Goal: Transaction & Acquisition: Book appointment/travel/reservation

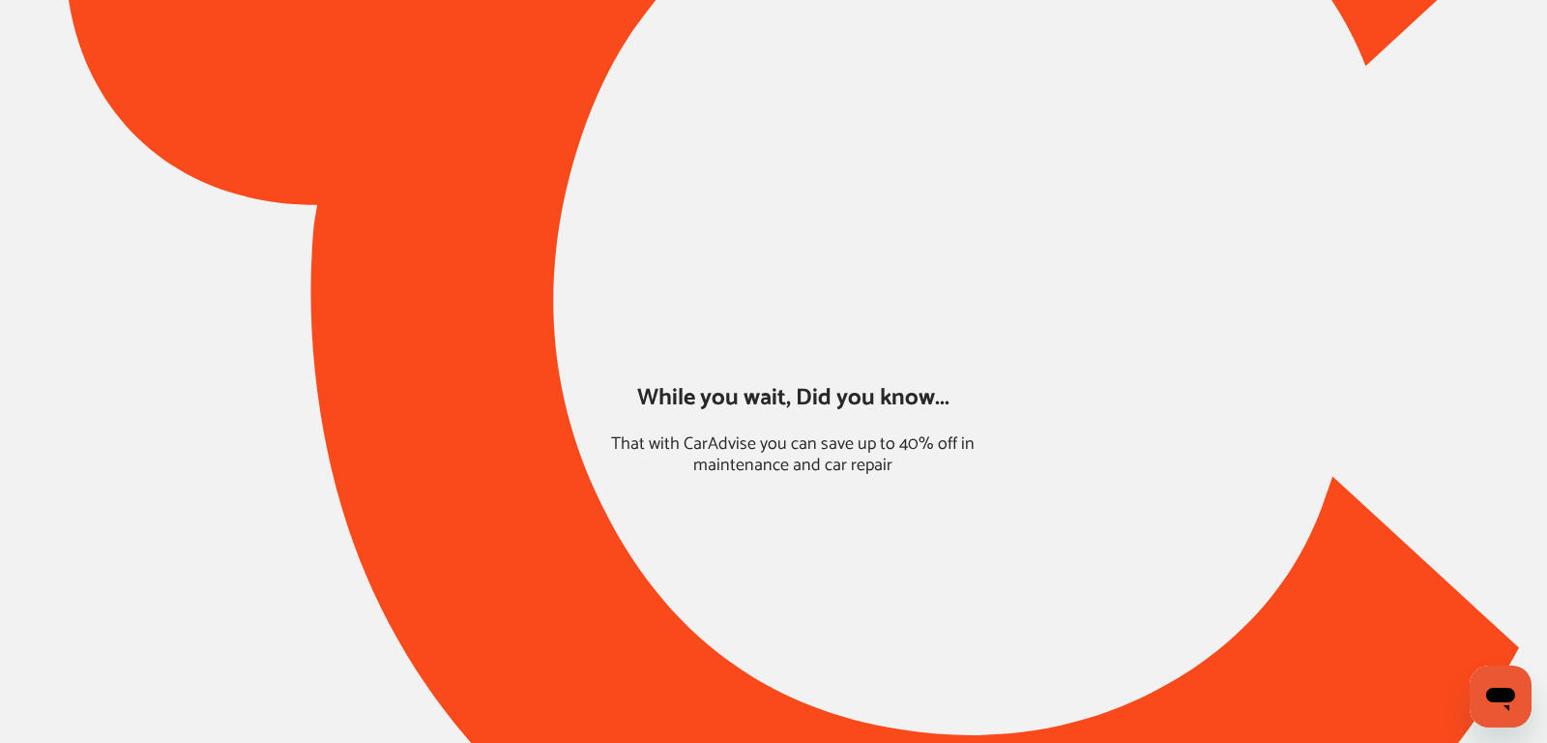
type input "*****"
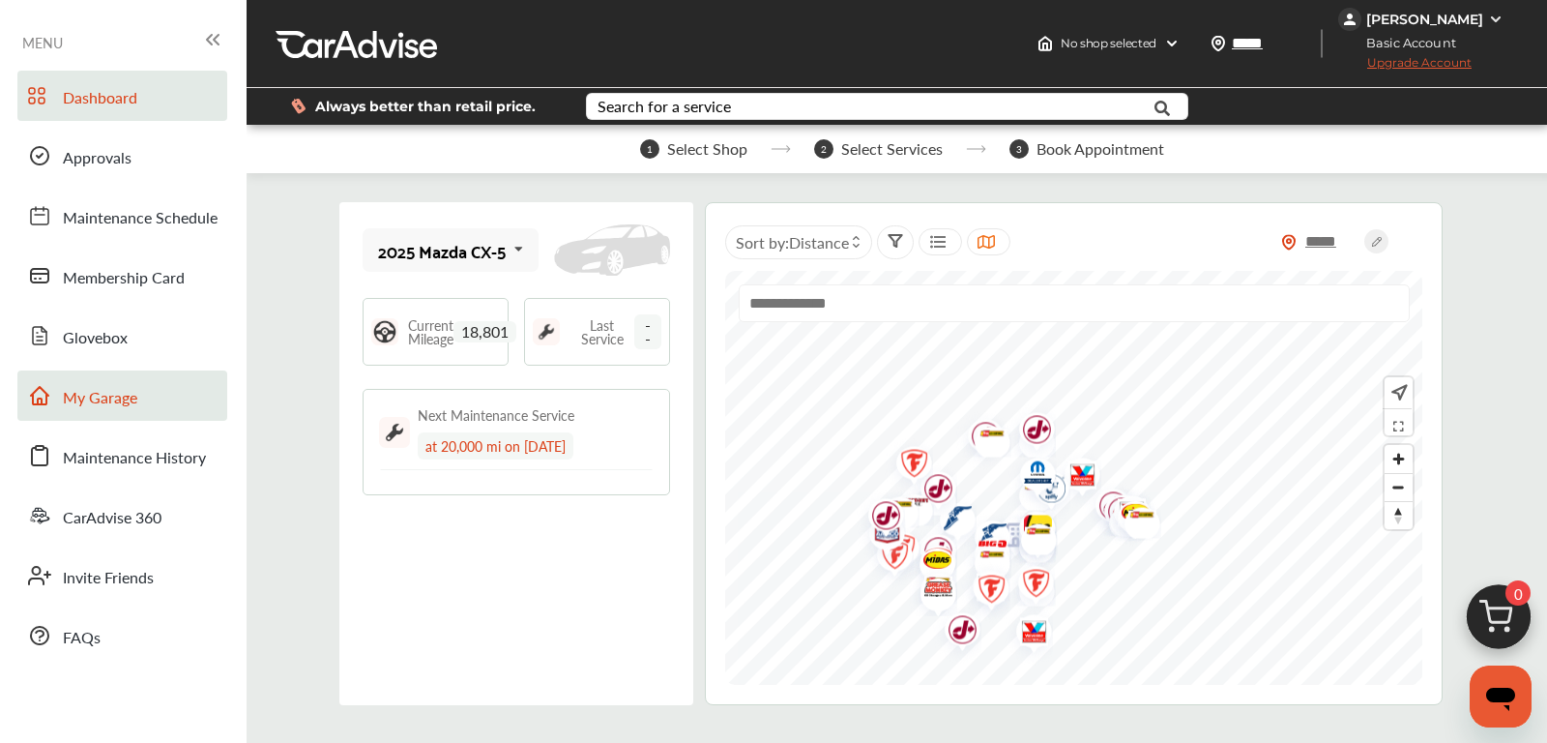
click at [135, 406] on span "My Garage" at bounding box center [100, 398] width 74 height 25
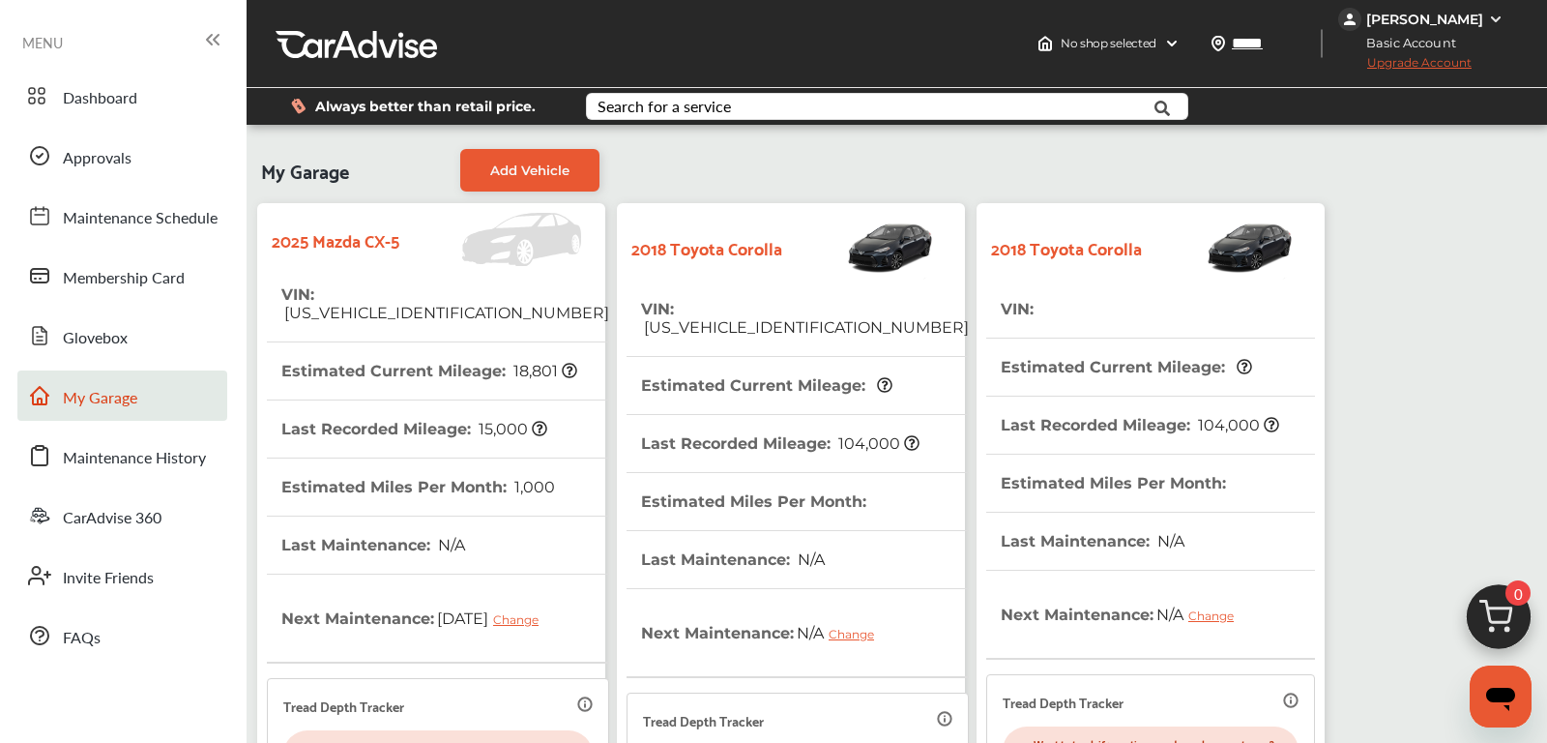
click at [742, 318] on span "[US_VEHICLE_IDENTIFICATION_NUMBER]" at bounding box center [805, 327] width 328 height 18
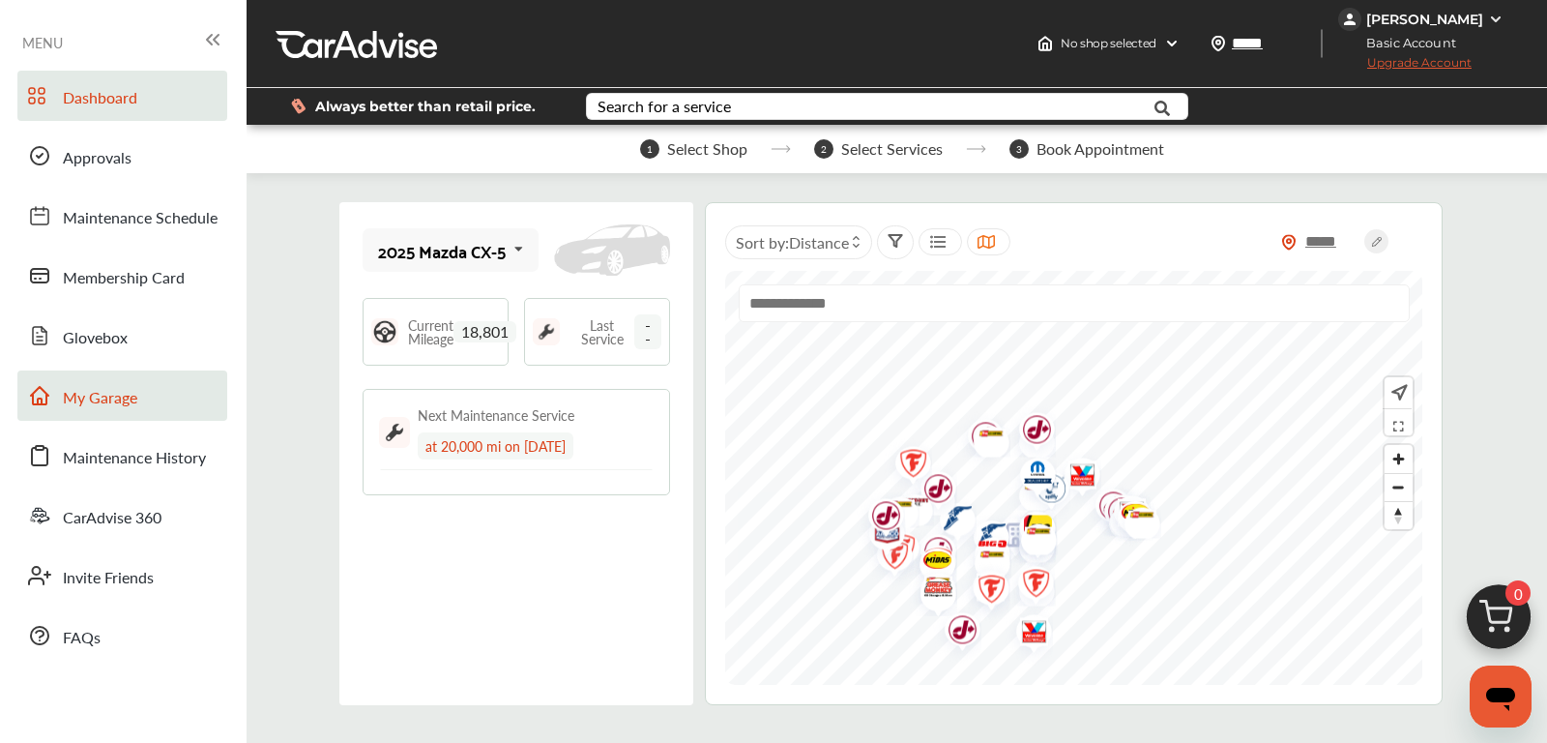
click at [144, 383] on link "My Garage" at bounding box center [122, 395] width 210 height 50
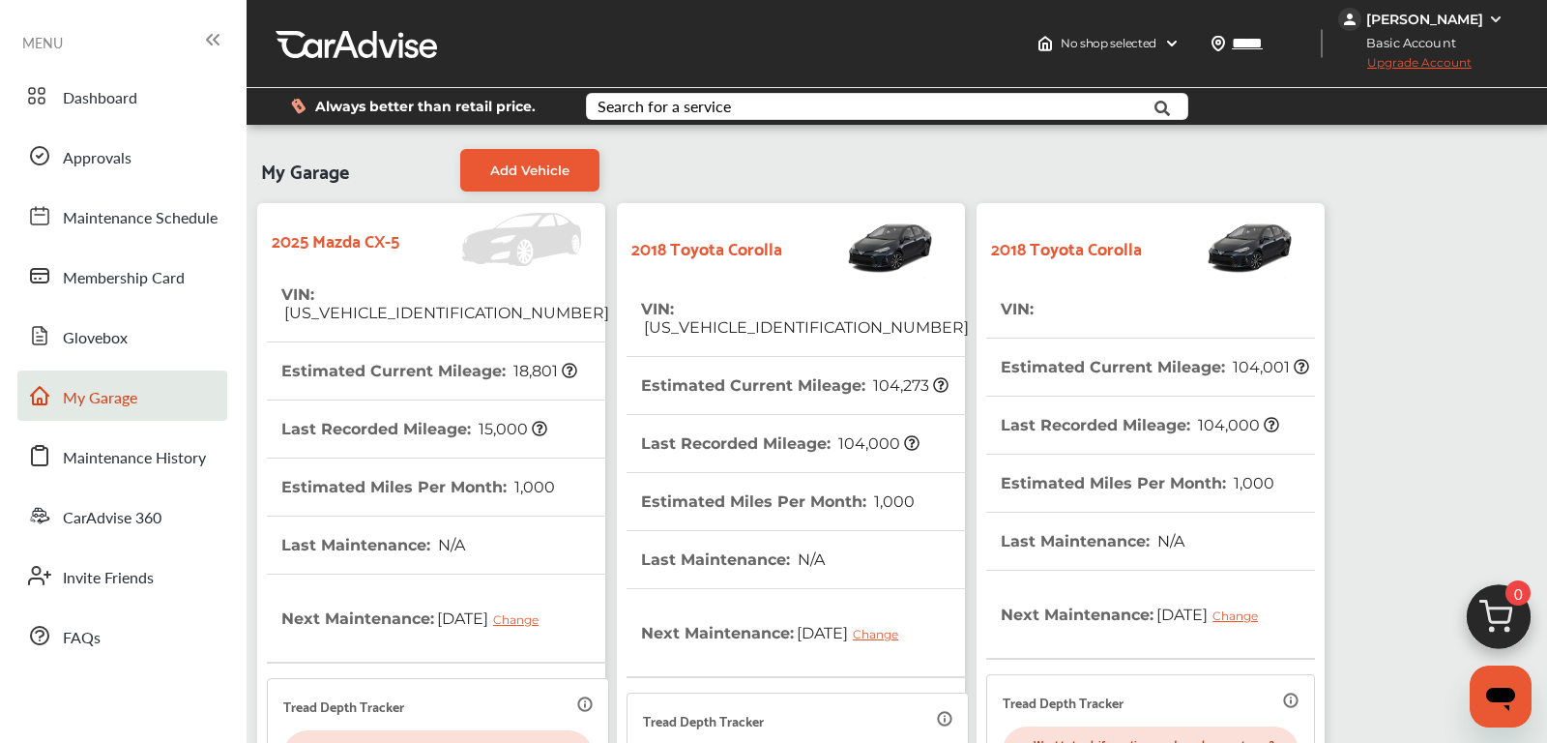
click at [745, 318] on span "[US_VEHICLE_IDENTIFICATION_NUMBER]" at bounding box center [805, 327] width 328 height 18
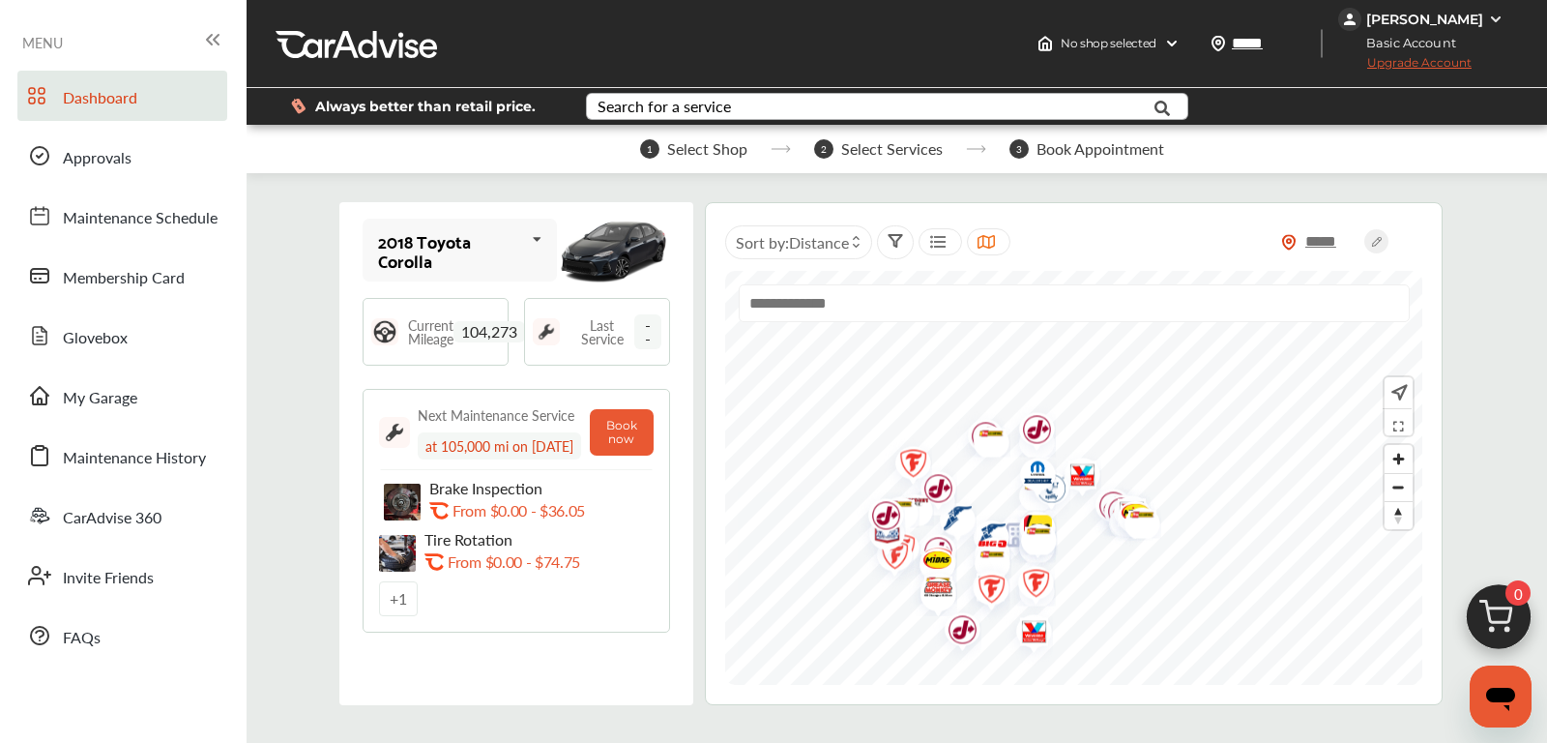
click at [654, 99] on div "Search for a service" at bounding box center [664, 106] width 133 height 15
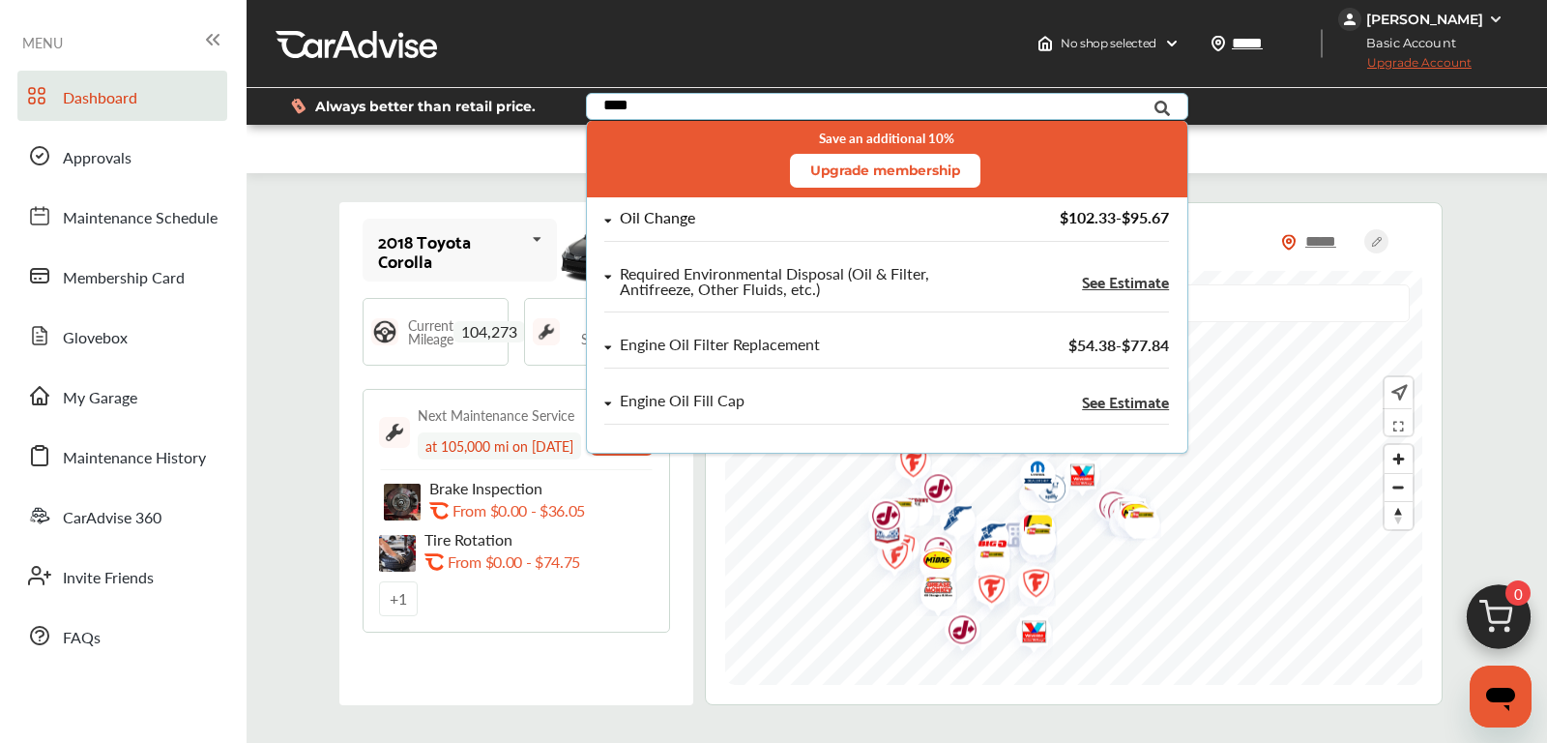
type input "***"
click at [634, 219] on div "Oil Change" at bounding box center [657, 218] width 75 height 16
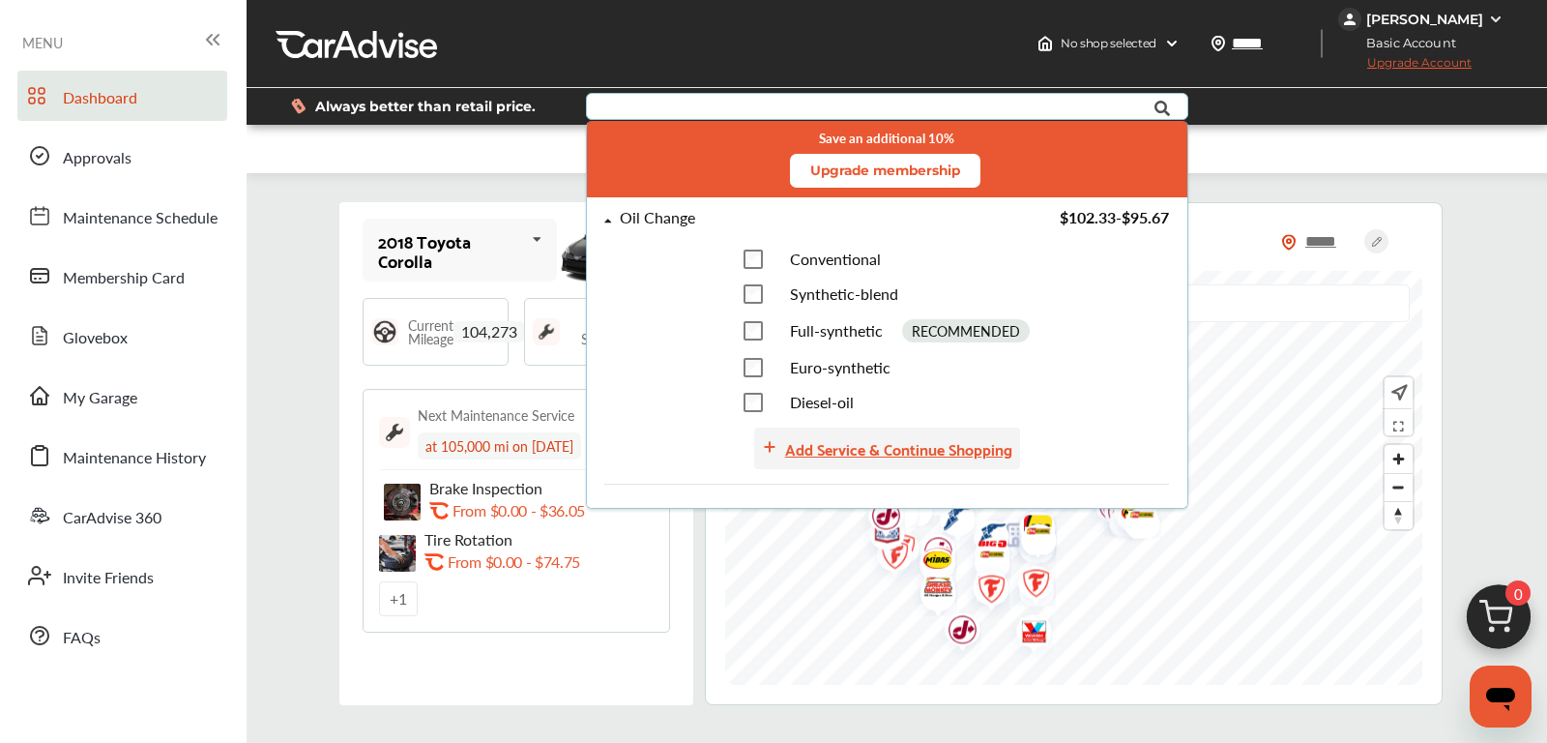
click at [983, 446] on div "Add Service & Continue Shopping" at bounding box center [898, 448] width 227 height 26
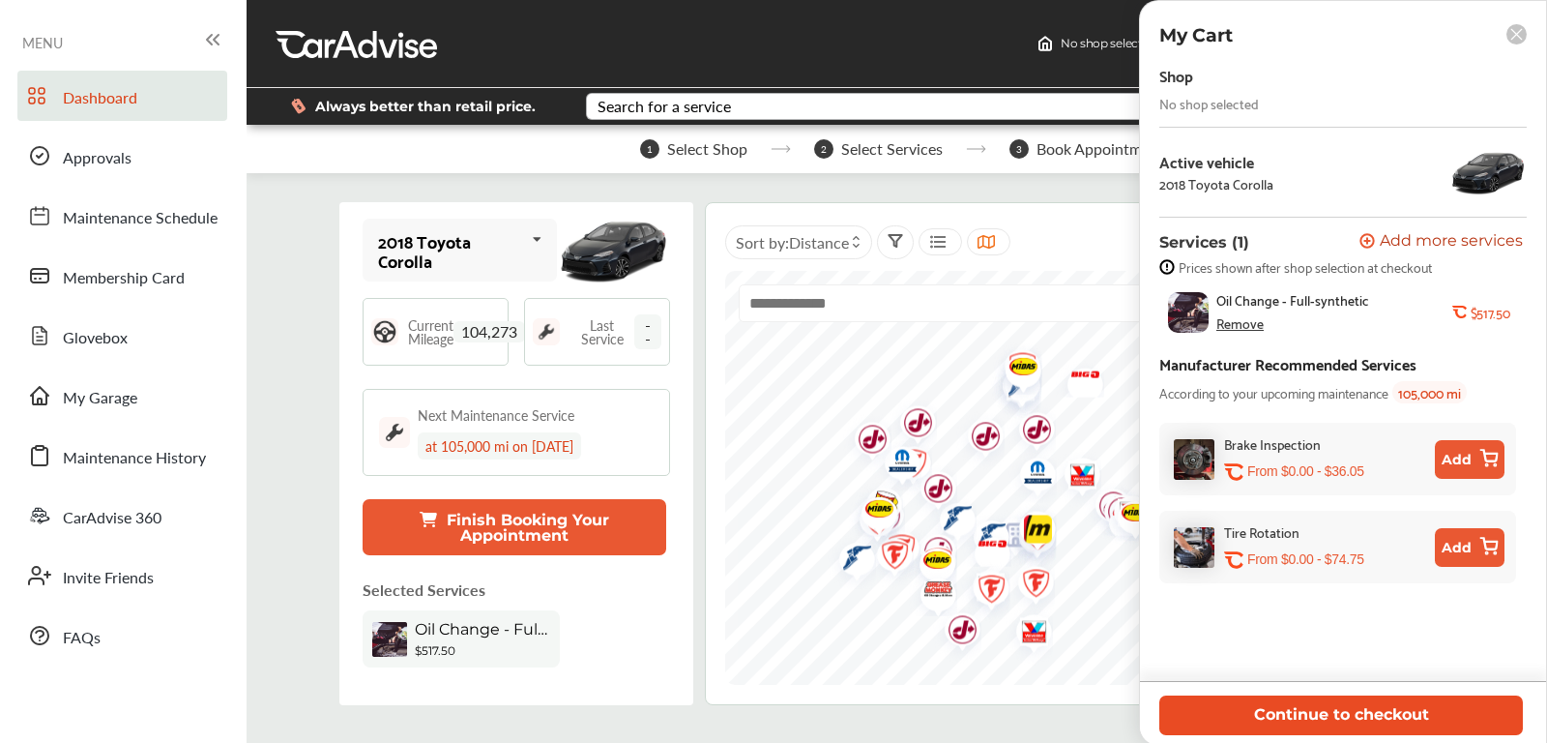
click at [1308, 711] on button "Continue to checkout" at bounding box center [1341, 715] width 364 height 40
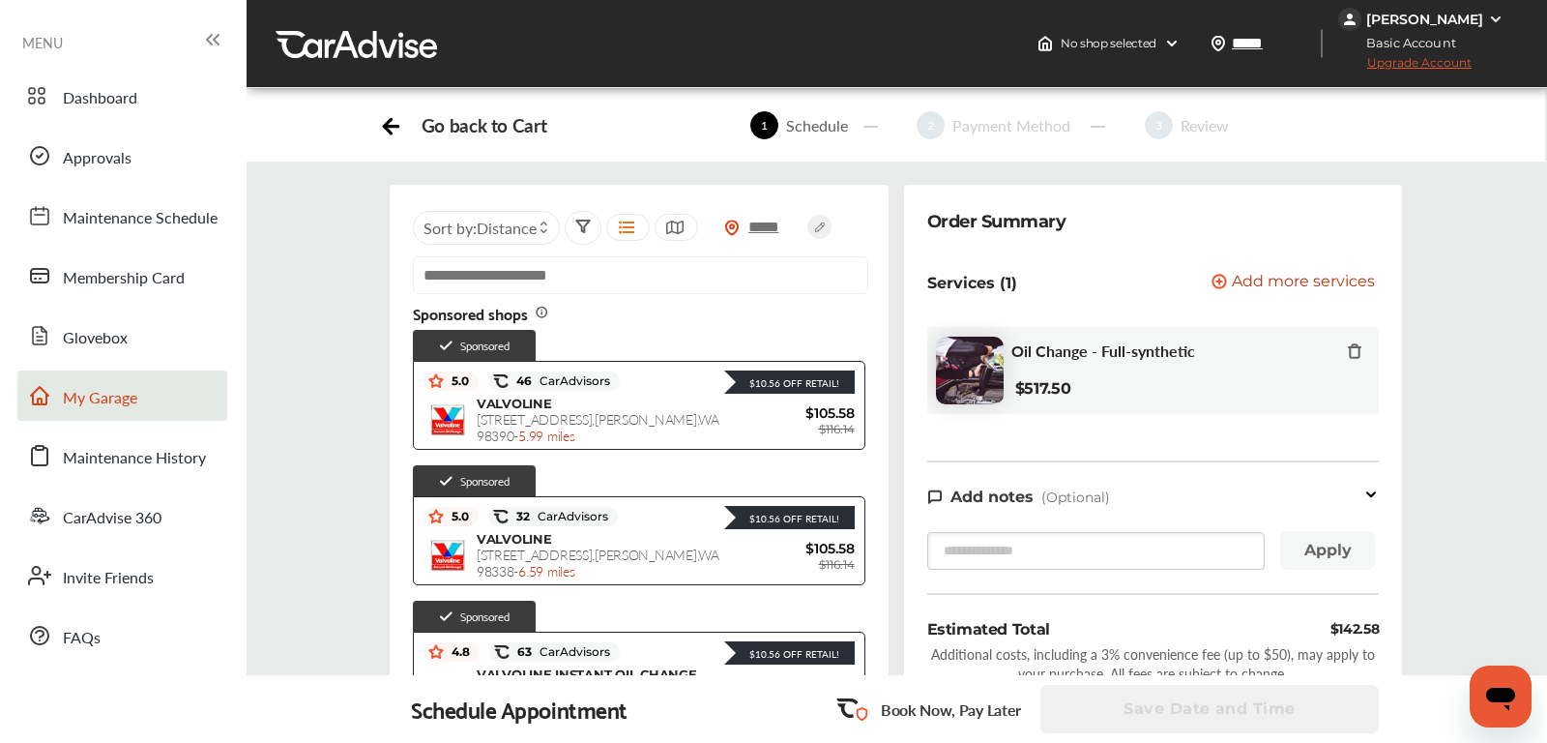
click at [94, 384] on link "My Garage" at bounding box center [122, 395] width 210 height 50
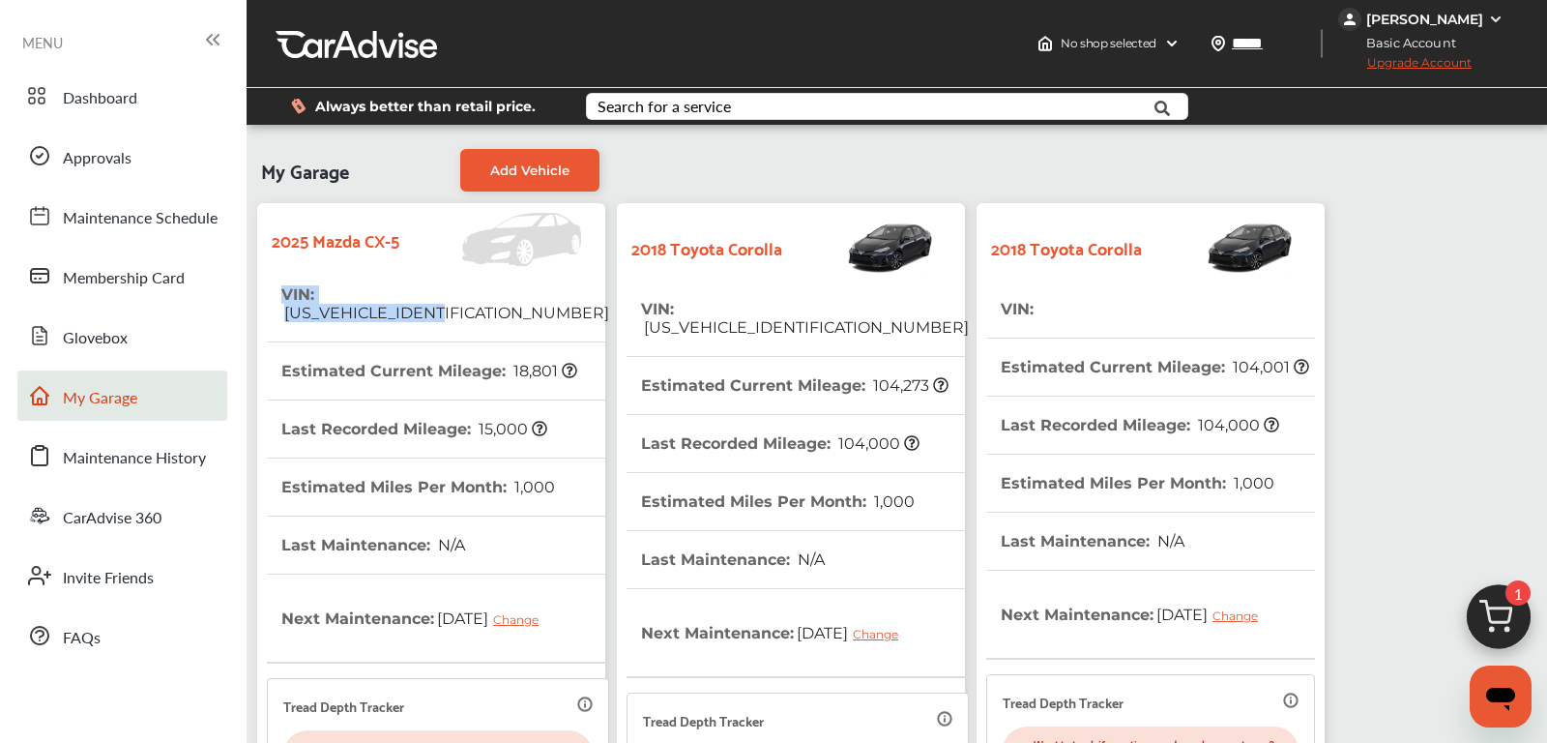
drag, startPoint x: 484, startPoint y: 309, endPoint x: 243, endPoint y: 285, distance: 242.9
click at [243, 285] on div "My Account Dashboard Approvals Maintenance Schedule Membership Card Glovebox My…" at bounding box center [773, 610] width 1547 height 1221
click at [433, 346] on th "Estimated Current Mileage : 18,801" at bounding box center [429, 370] width 296 height 57
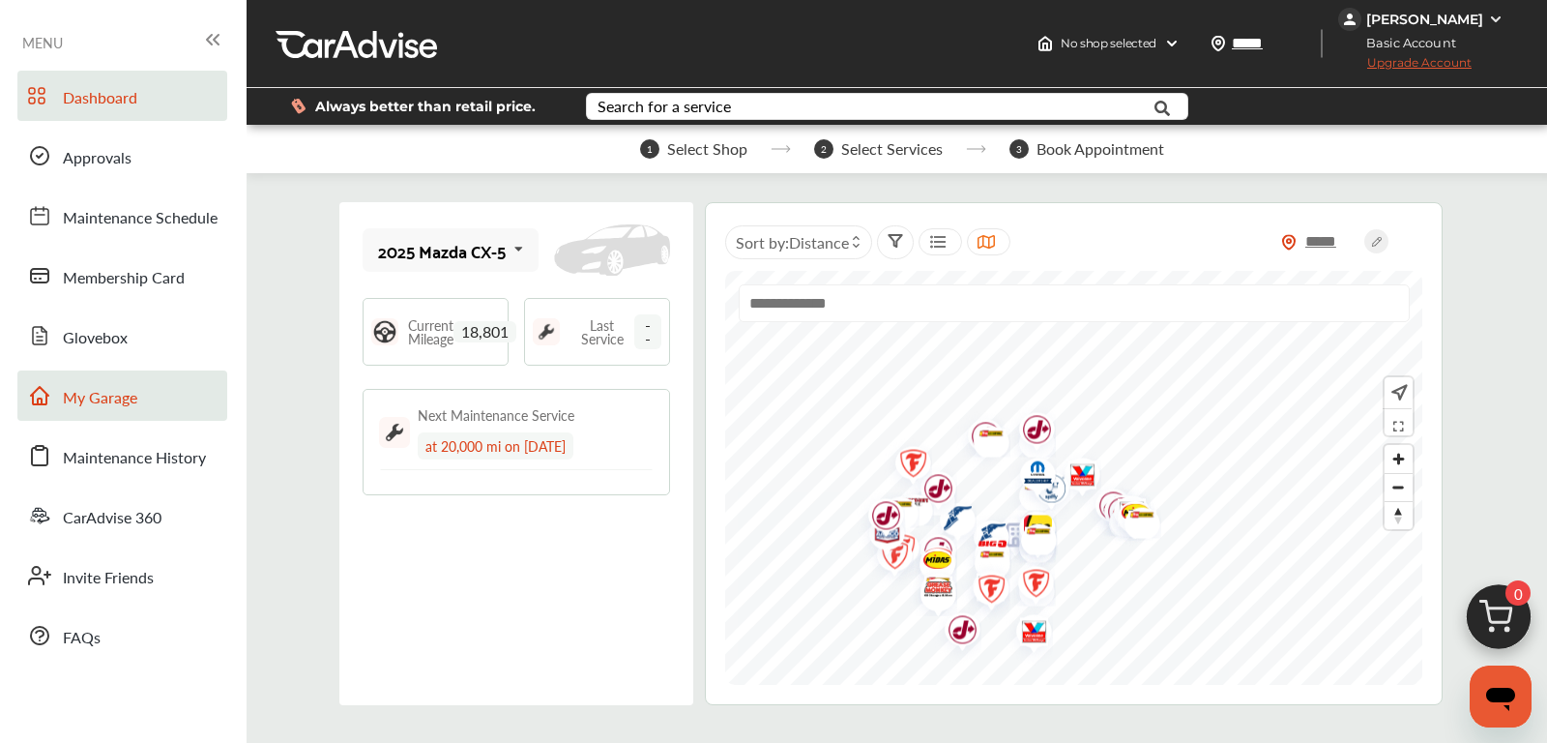
click at [148, 389] on link "My Garage" at bounding box center [122, 395] width 210 height 50
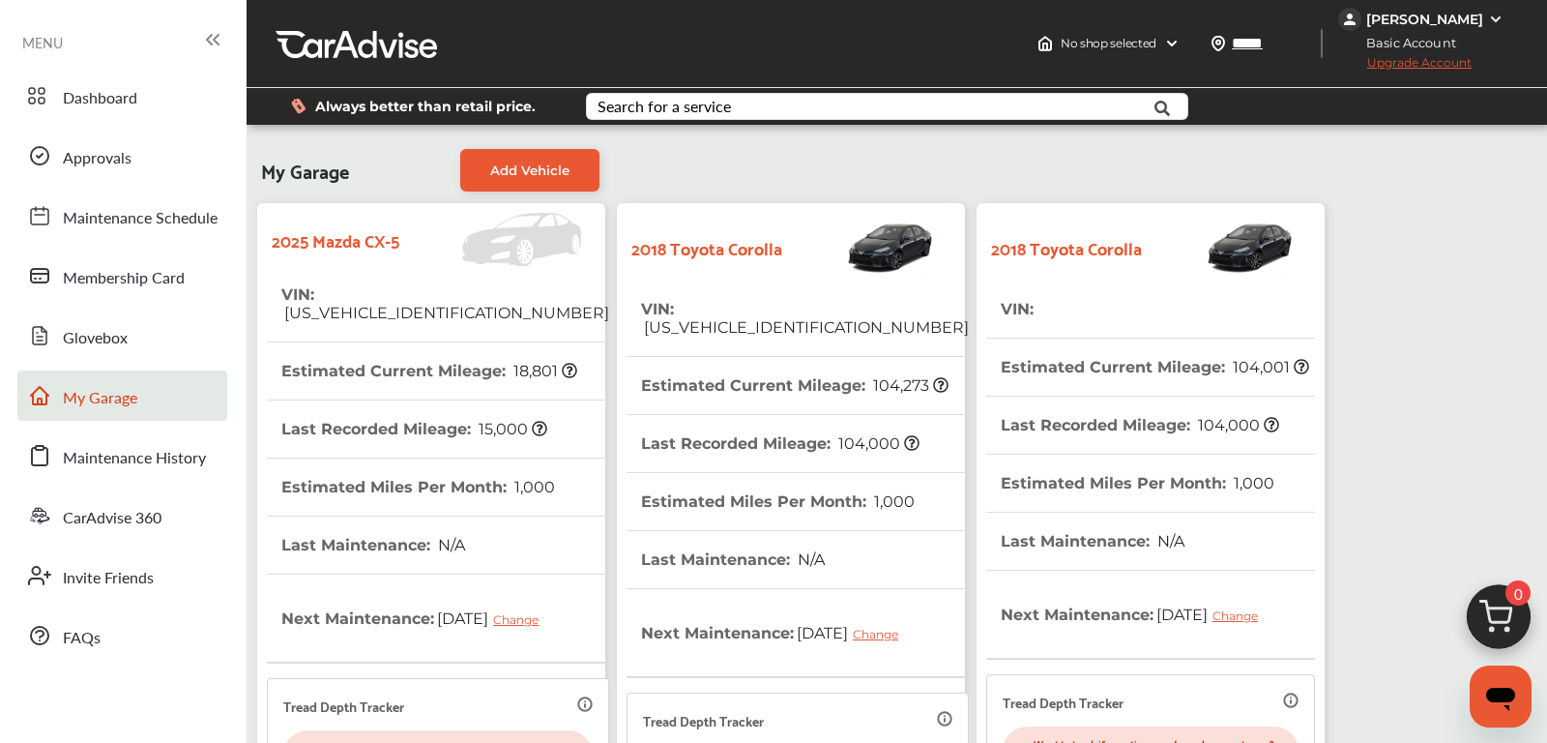
click at [772, 318] on span "[US_VEHICLE_IDENTIFICATION_NUMBER]" at bounding box center [805, 327] width 328 height 18
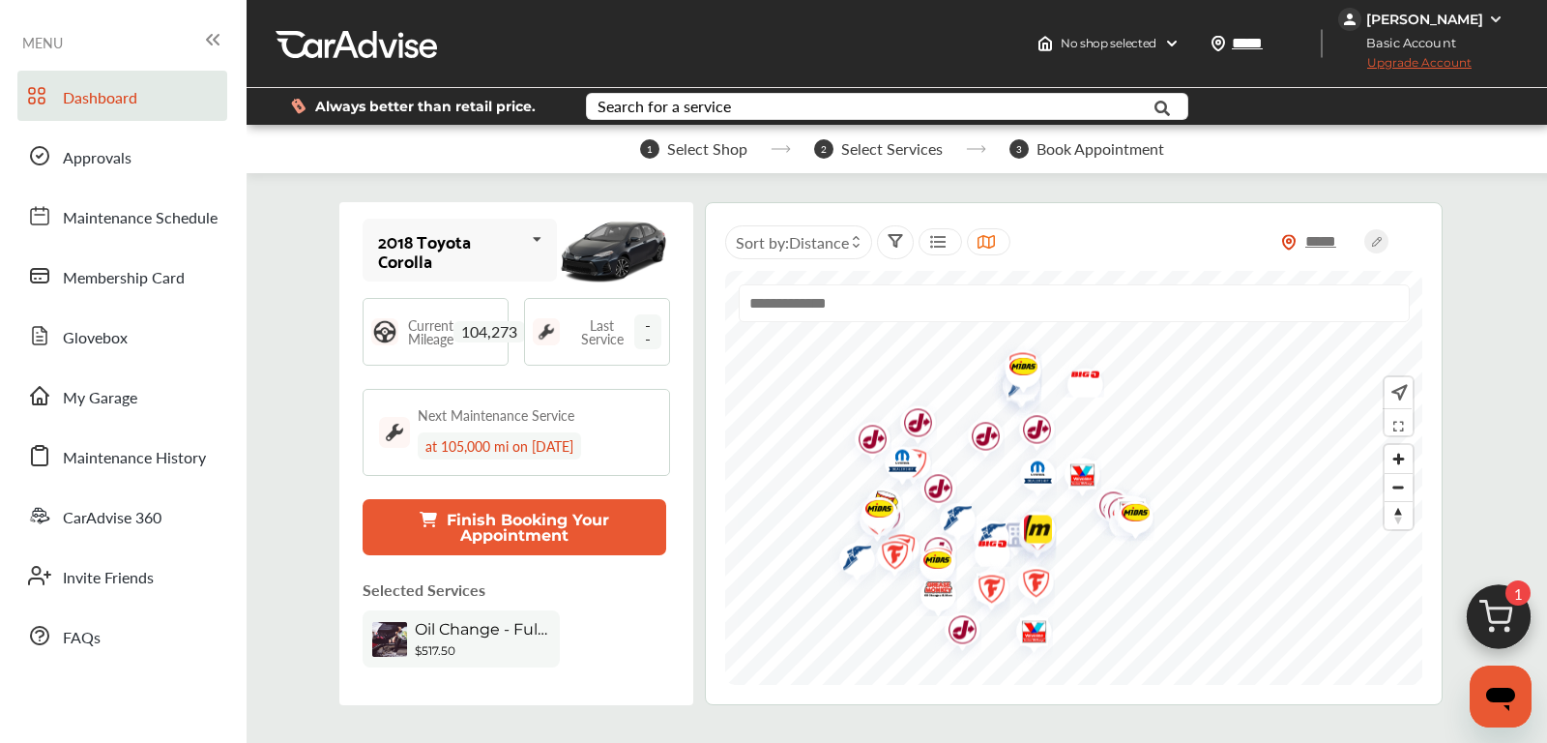
click at [512, 532] on button "Finish Booking Your Appointment" at bounding box center [514, 527] width 303 height 56
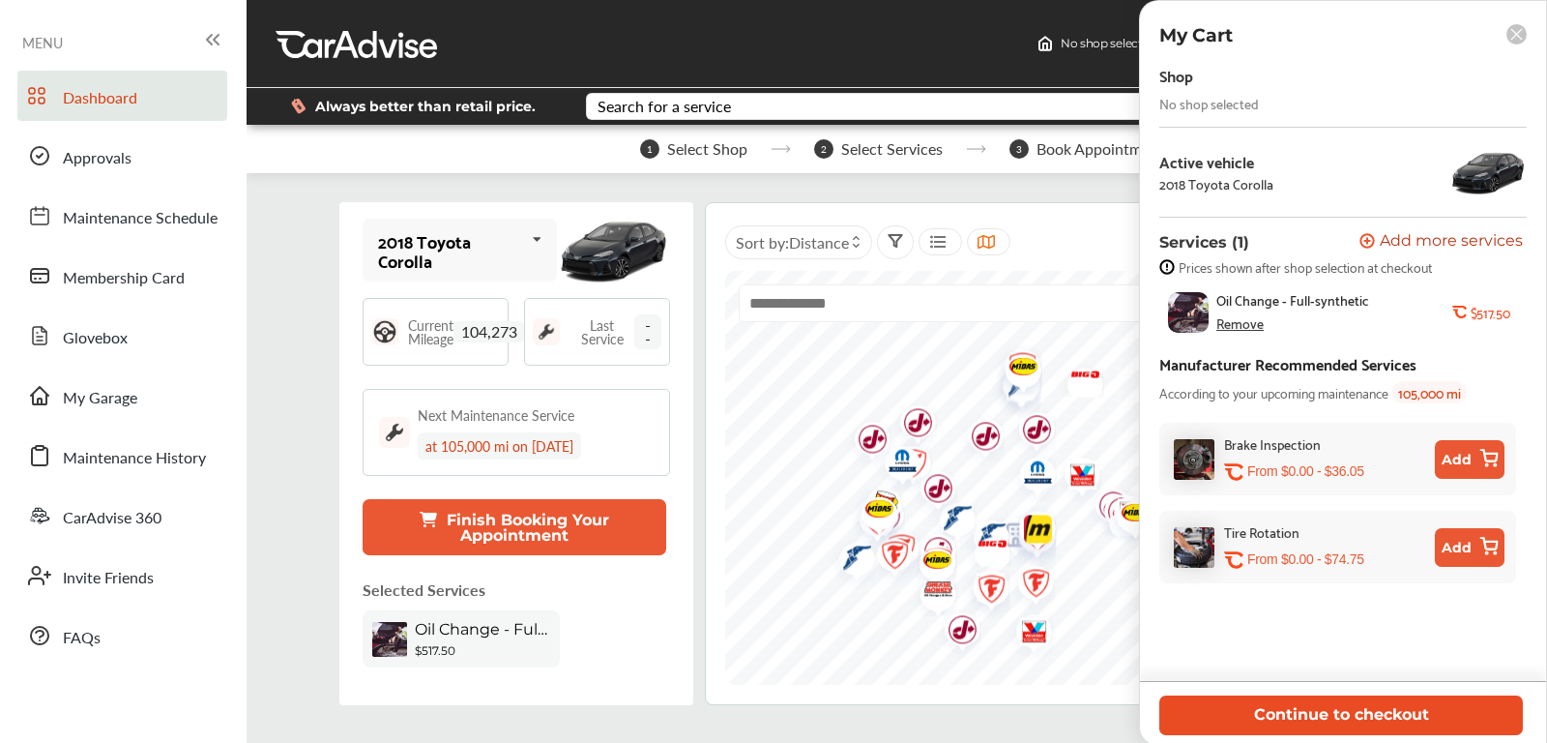
click at [1293, 719] on button "Continue to checkout" at bounding box center [1341, 715] width 364 height 40
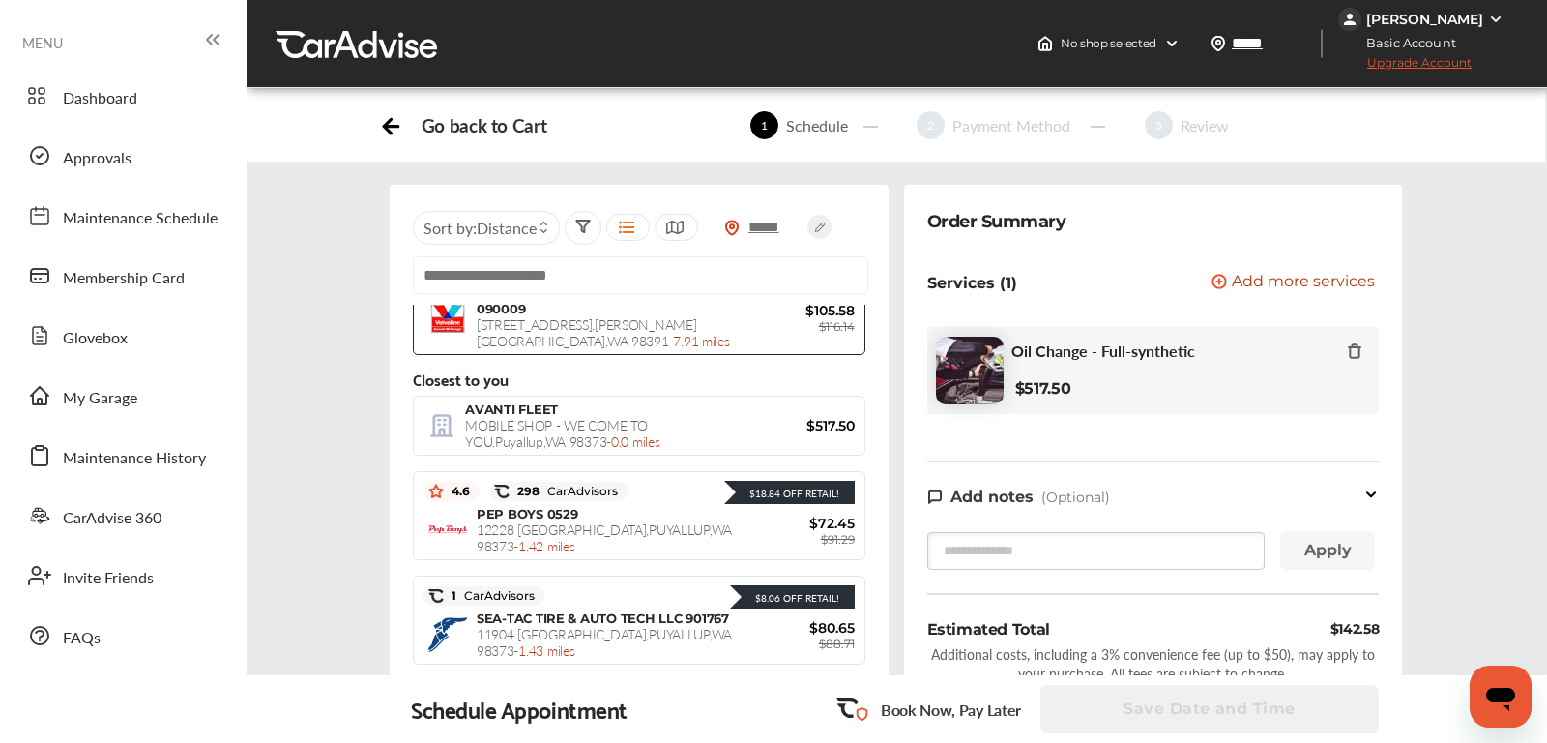
scroll to position [409, 0]
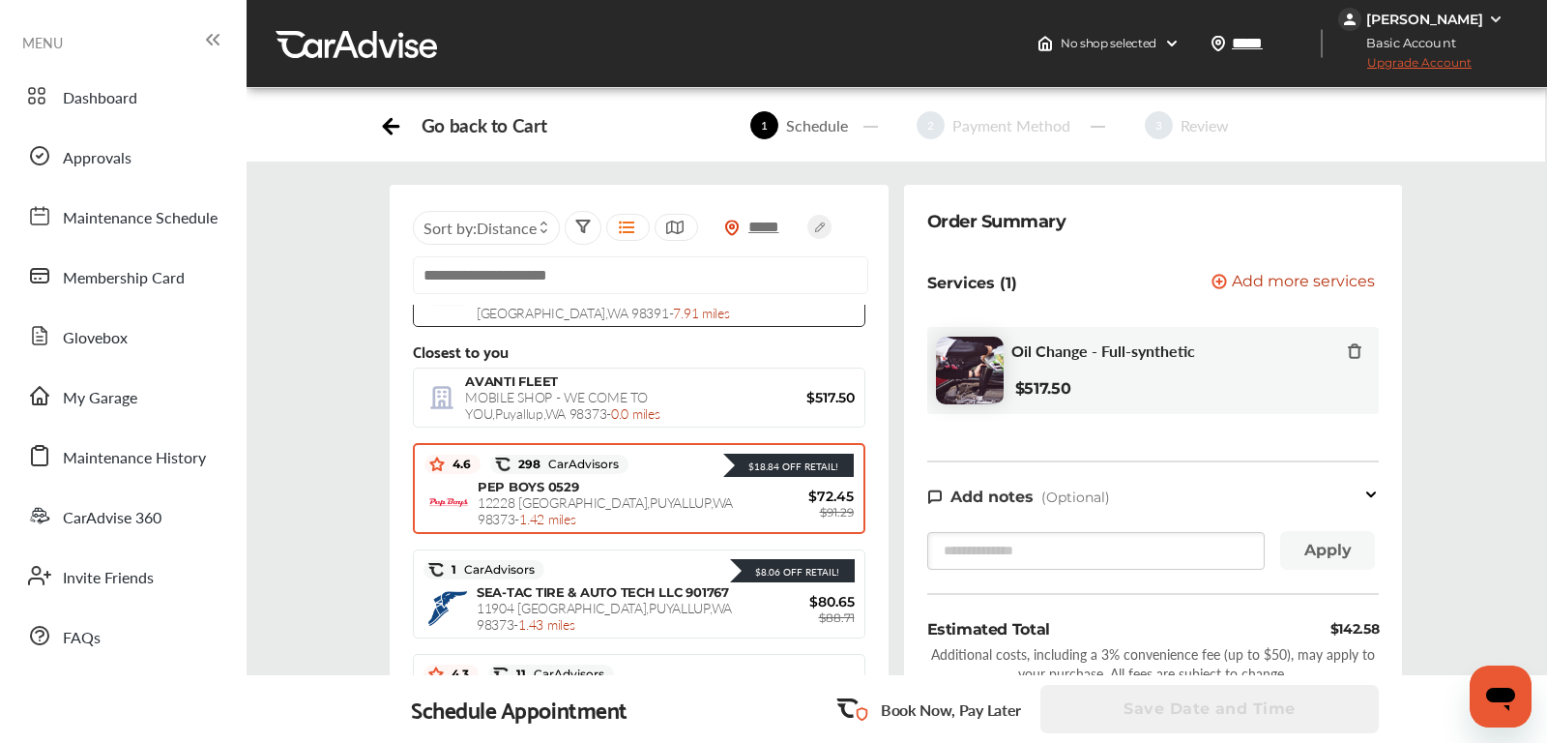
click at [606, 511] on div "PEP BOYS 0529 [GEOGRAPHIC_DATA] , [GEOGRAPHIC_DATA] , [GEOGRAPHIC_DATA] 98373 -…" at bounding box center [608, 503] width 260 height 48
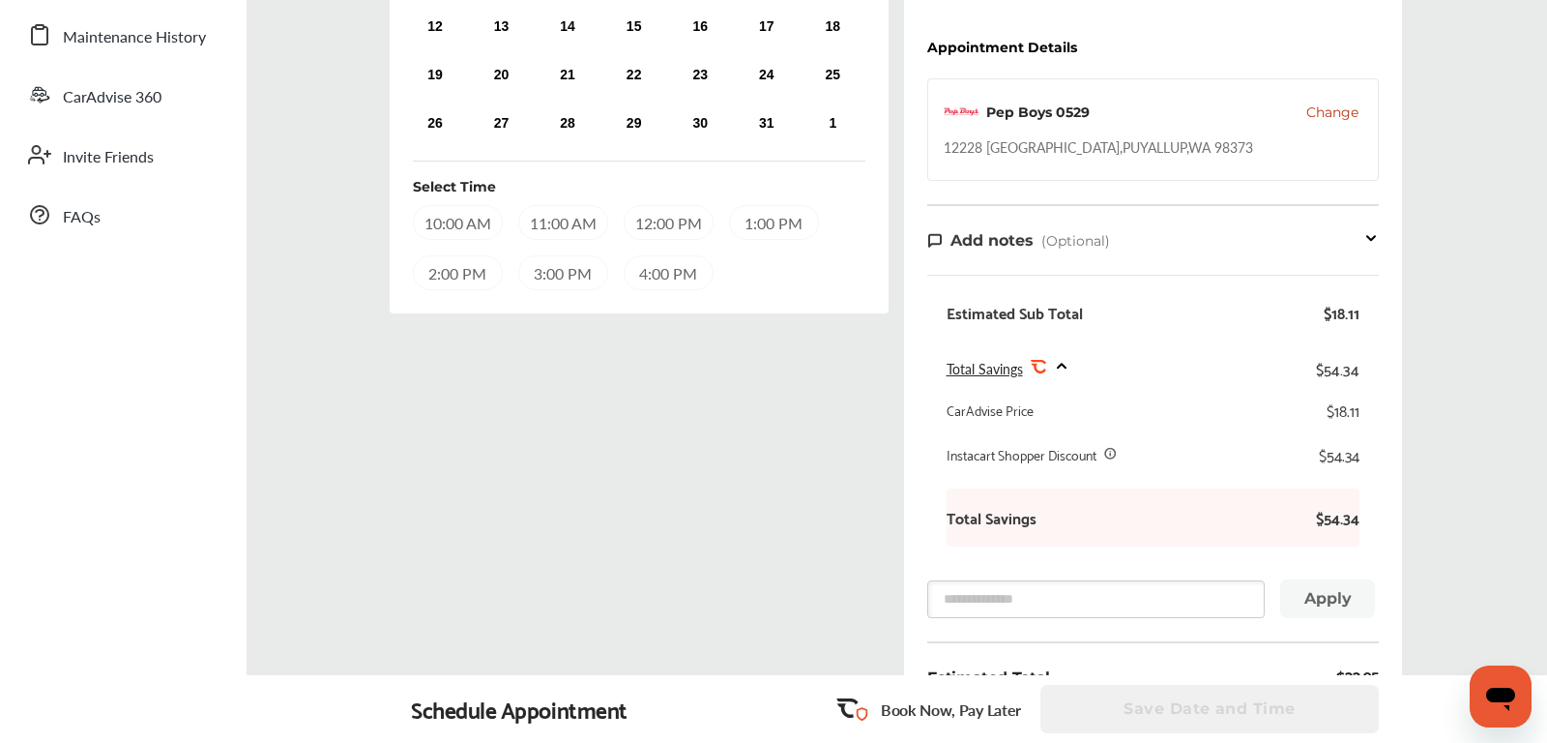
scroll to position [94, 0]
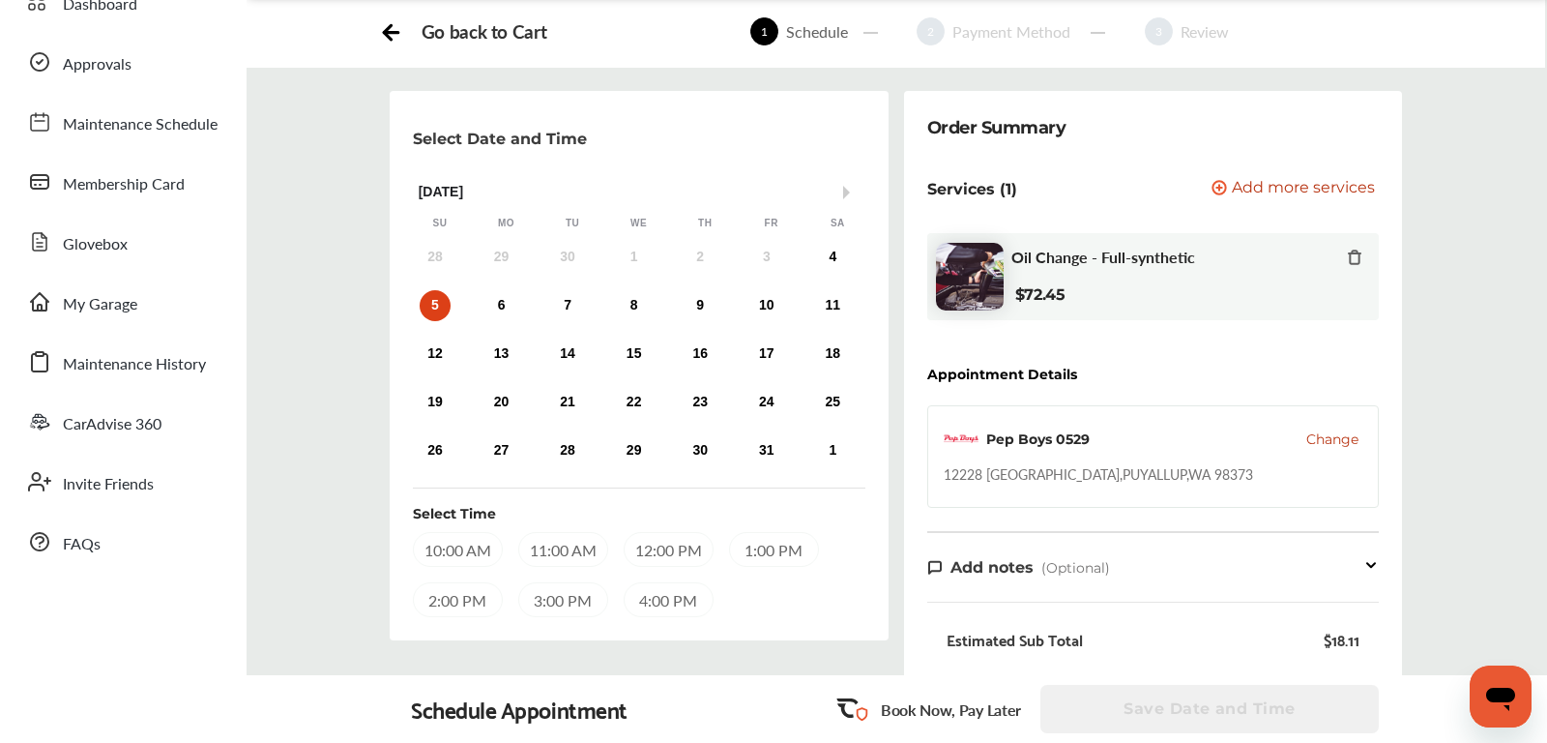
click at [453, 548] on div "10:00 AM" at bounding box center [458, 549] width 90 height 35
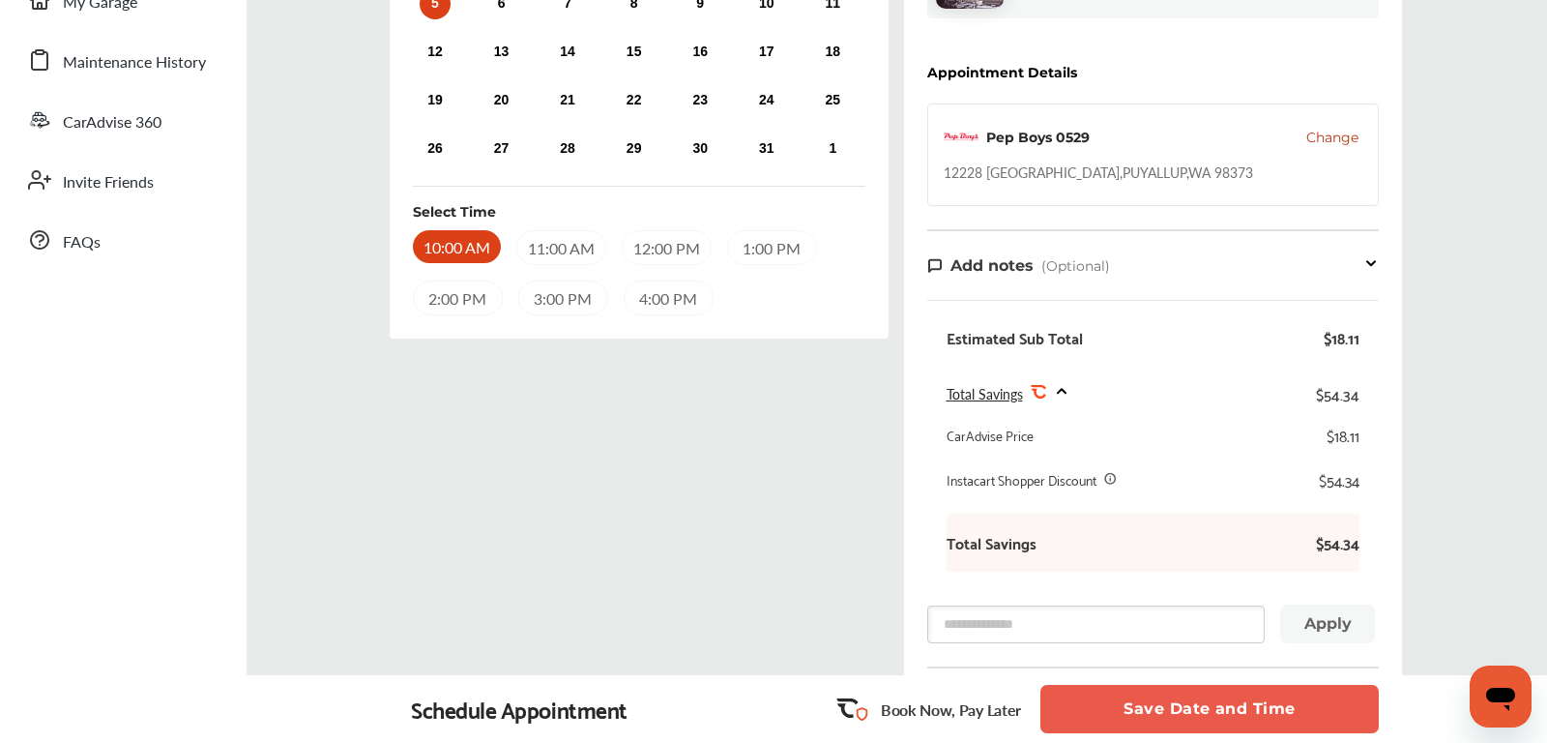
scroll to position [645, 0]
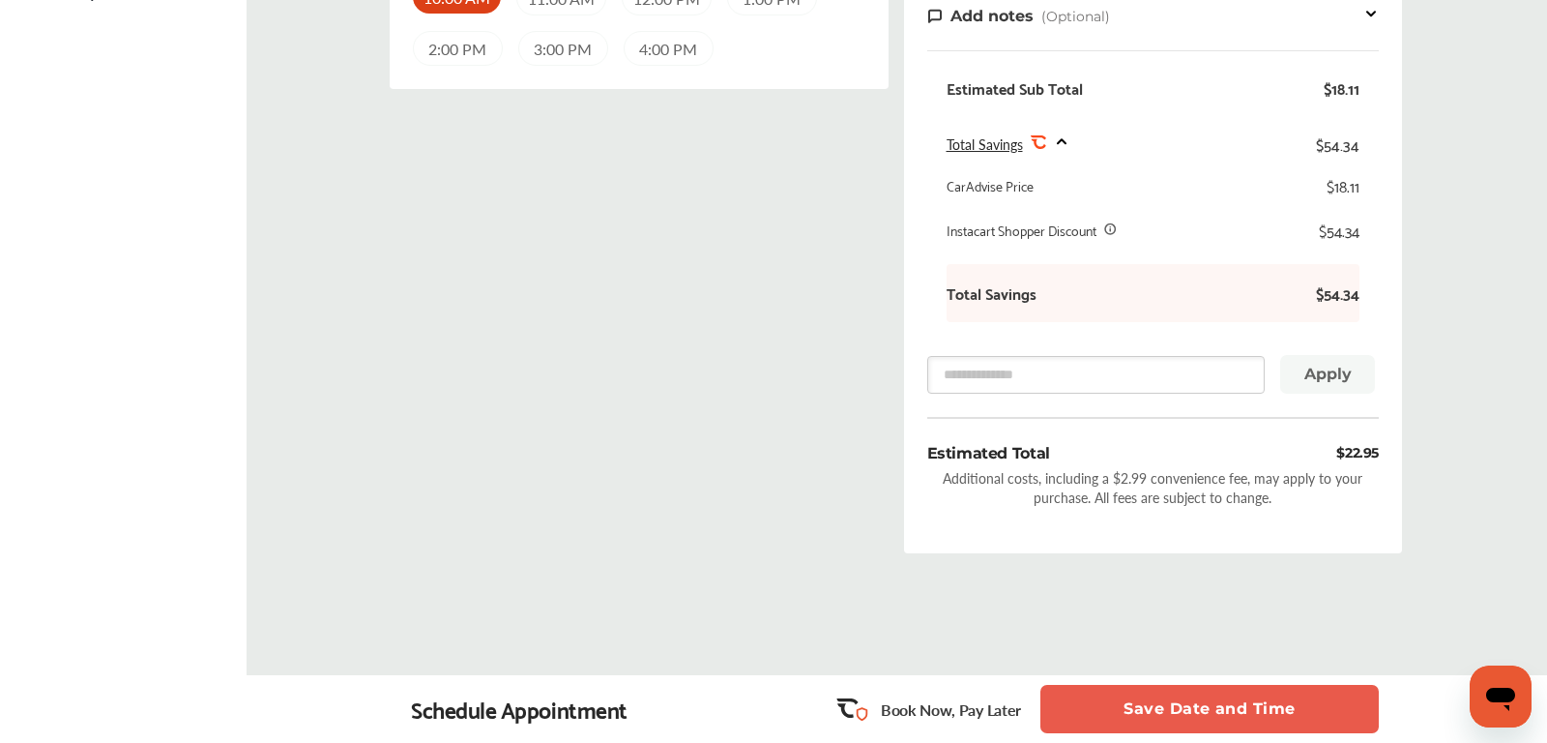
click at [1192, 718] on button "Save Date and Time" at bounding box center [1209, 709] width 338 height 48
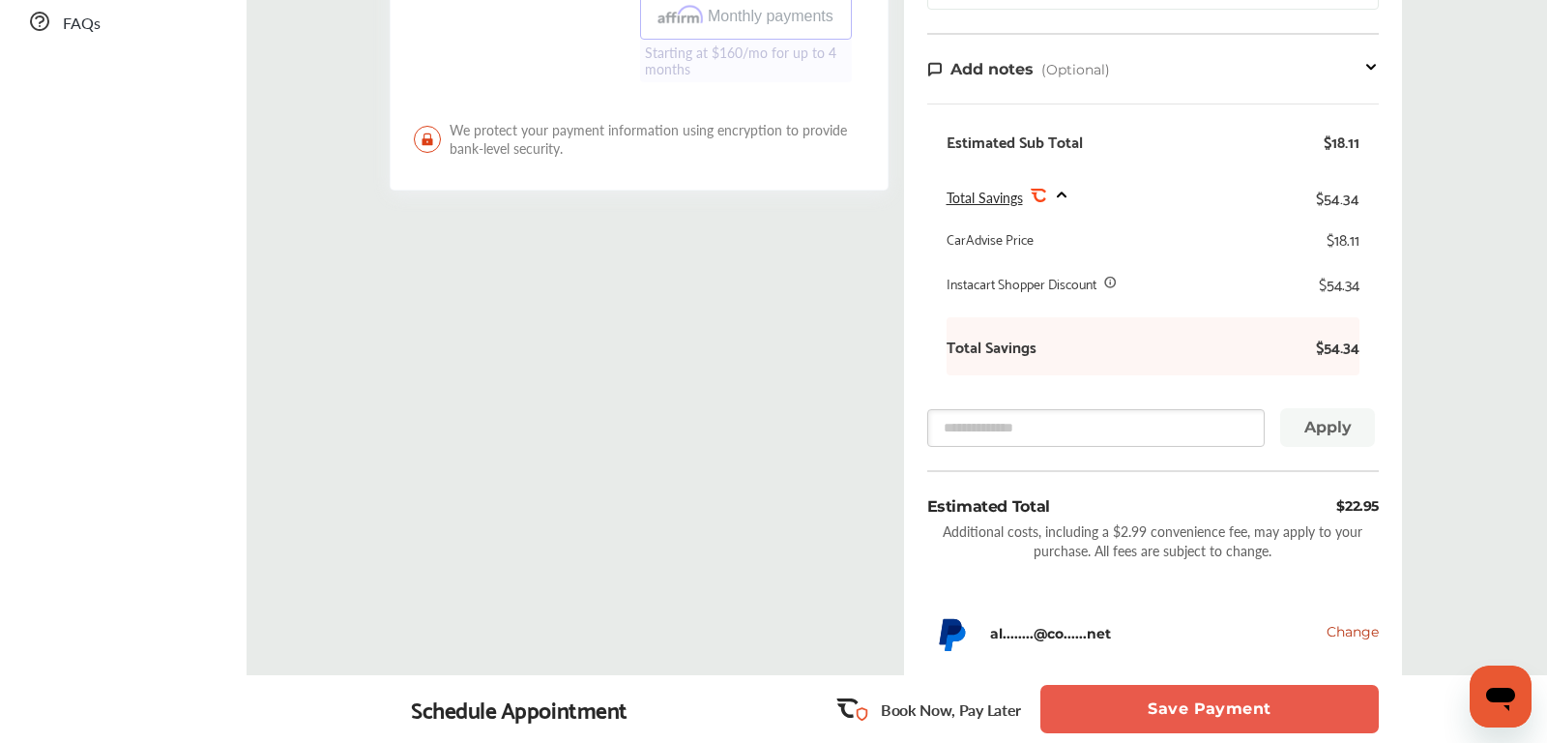
scroll to position [638, 0]
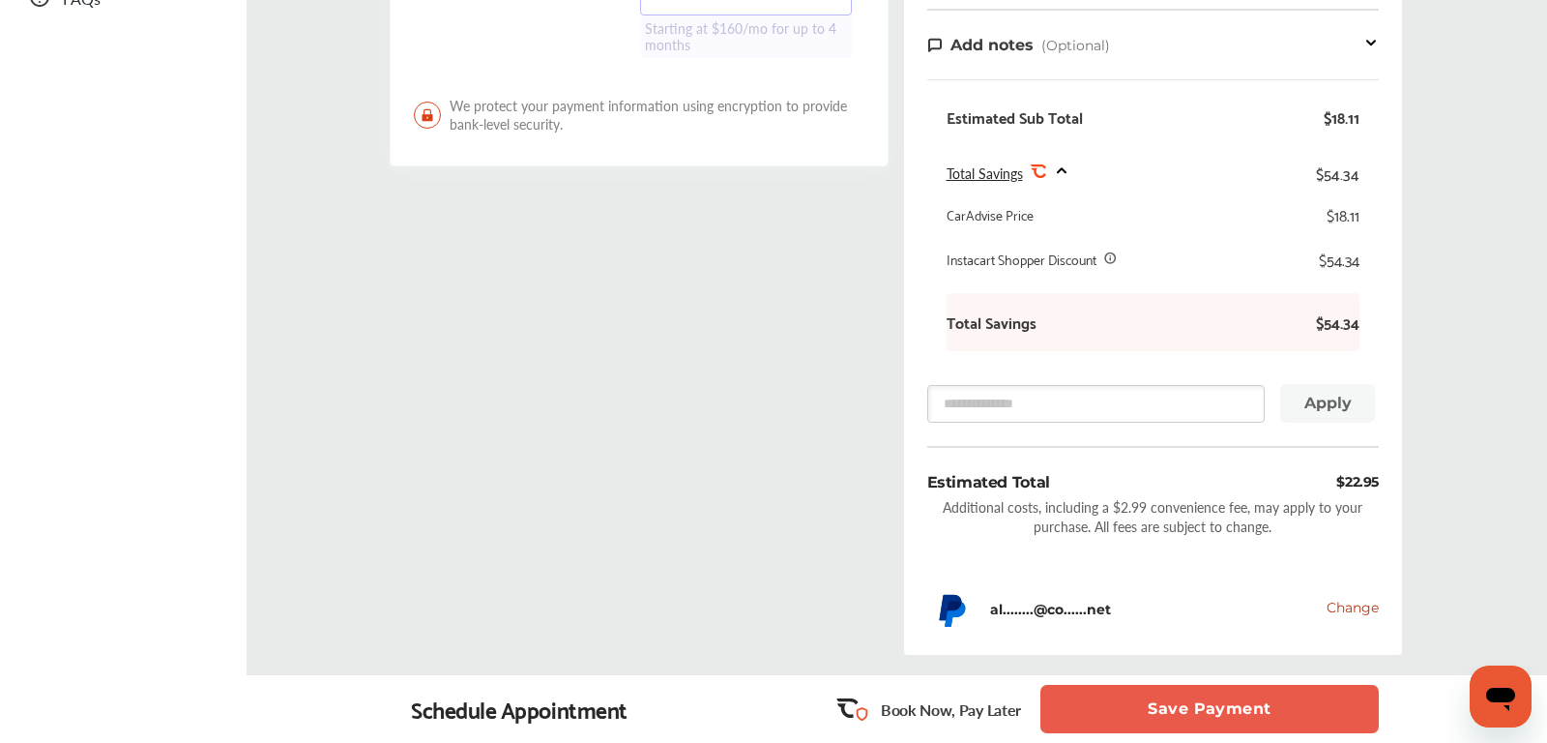
click at [1181, 721] on button "Save Payment" at bounding box center [1209, 709] width 338 height 48
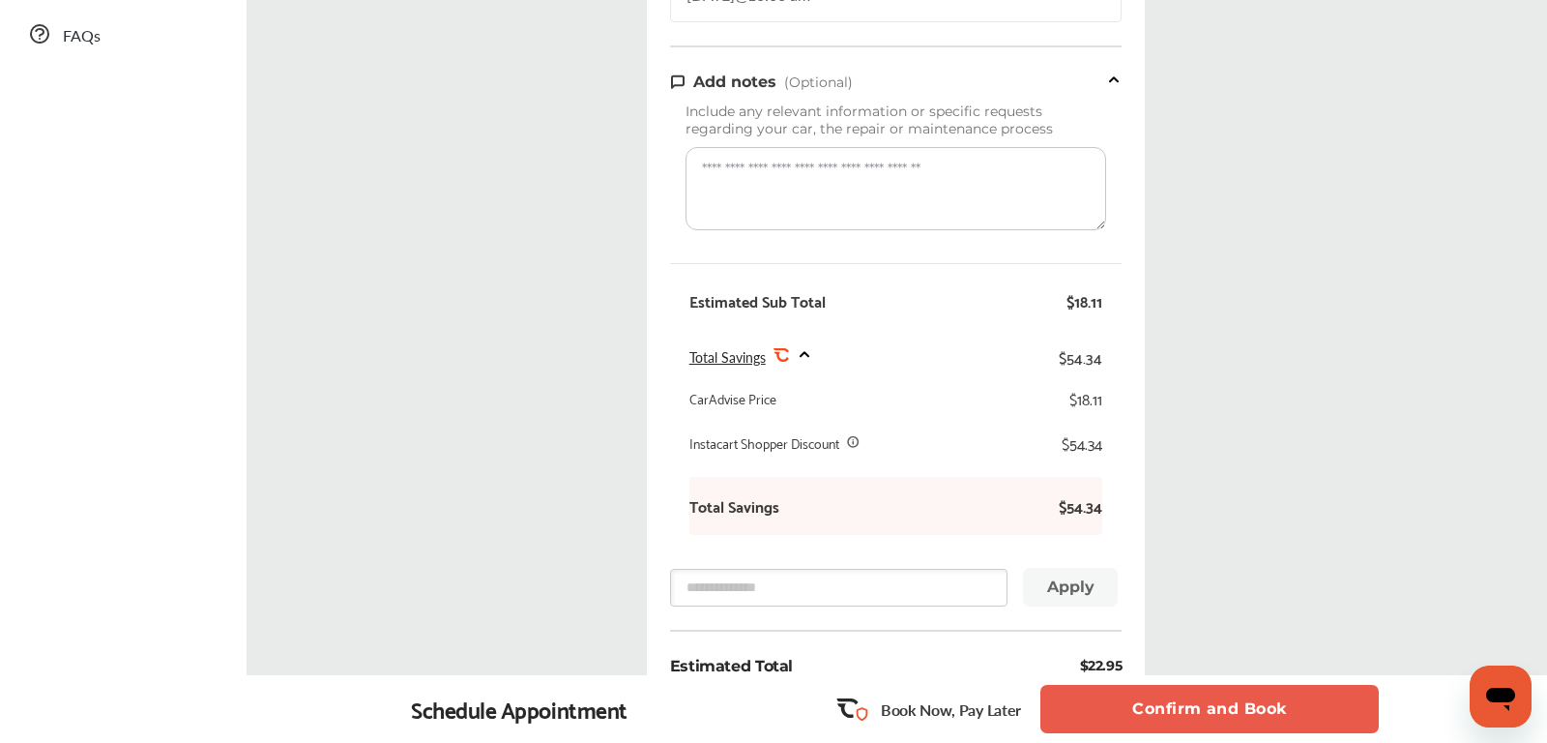
scroll to position [614, 0]
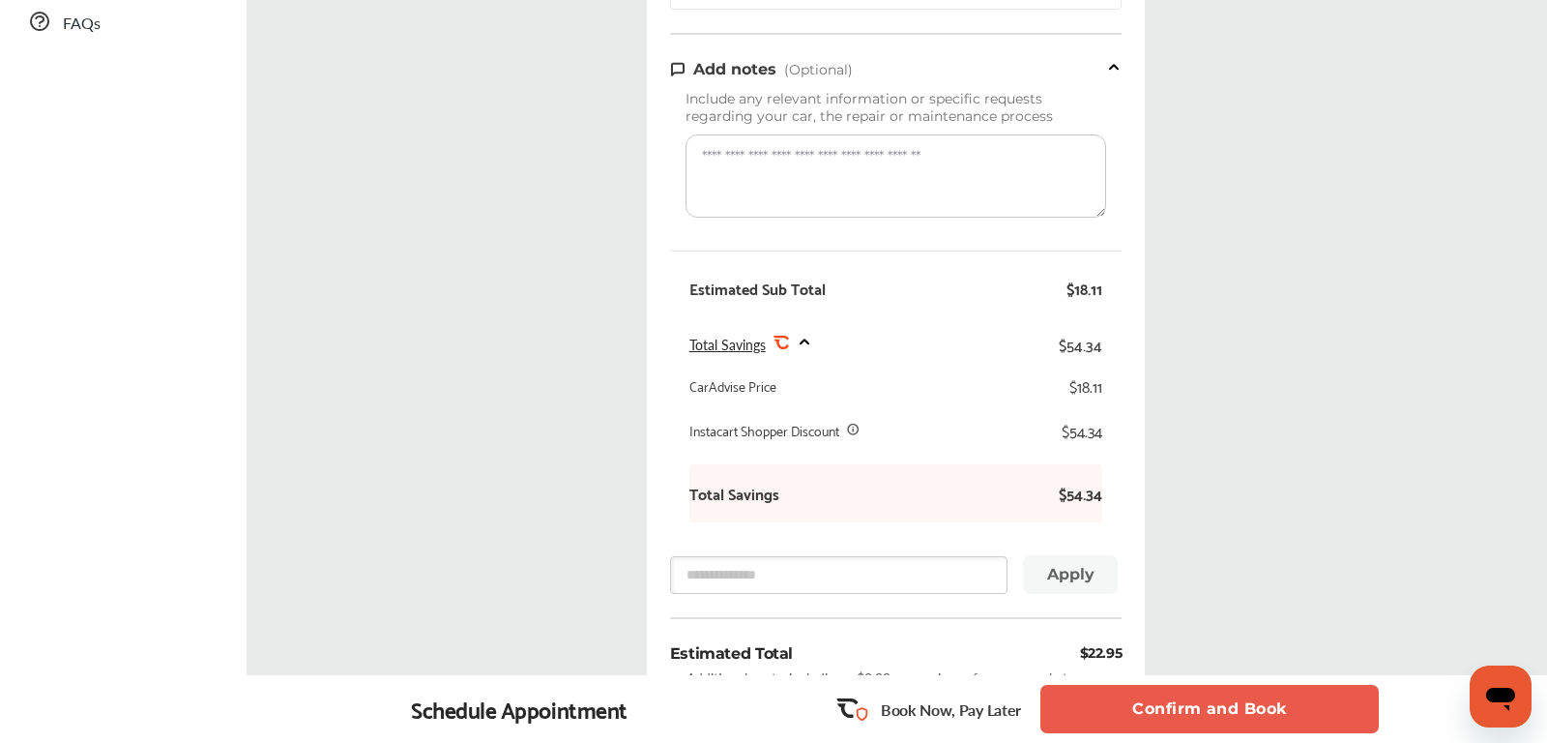
click at [1228, 716] on button "Confirm and Book" at bounding box center [1209, 709] width 338 height 48
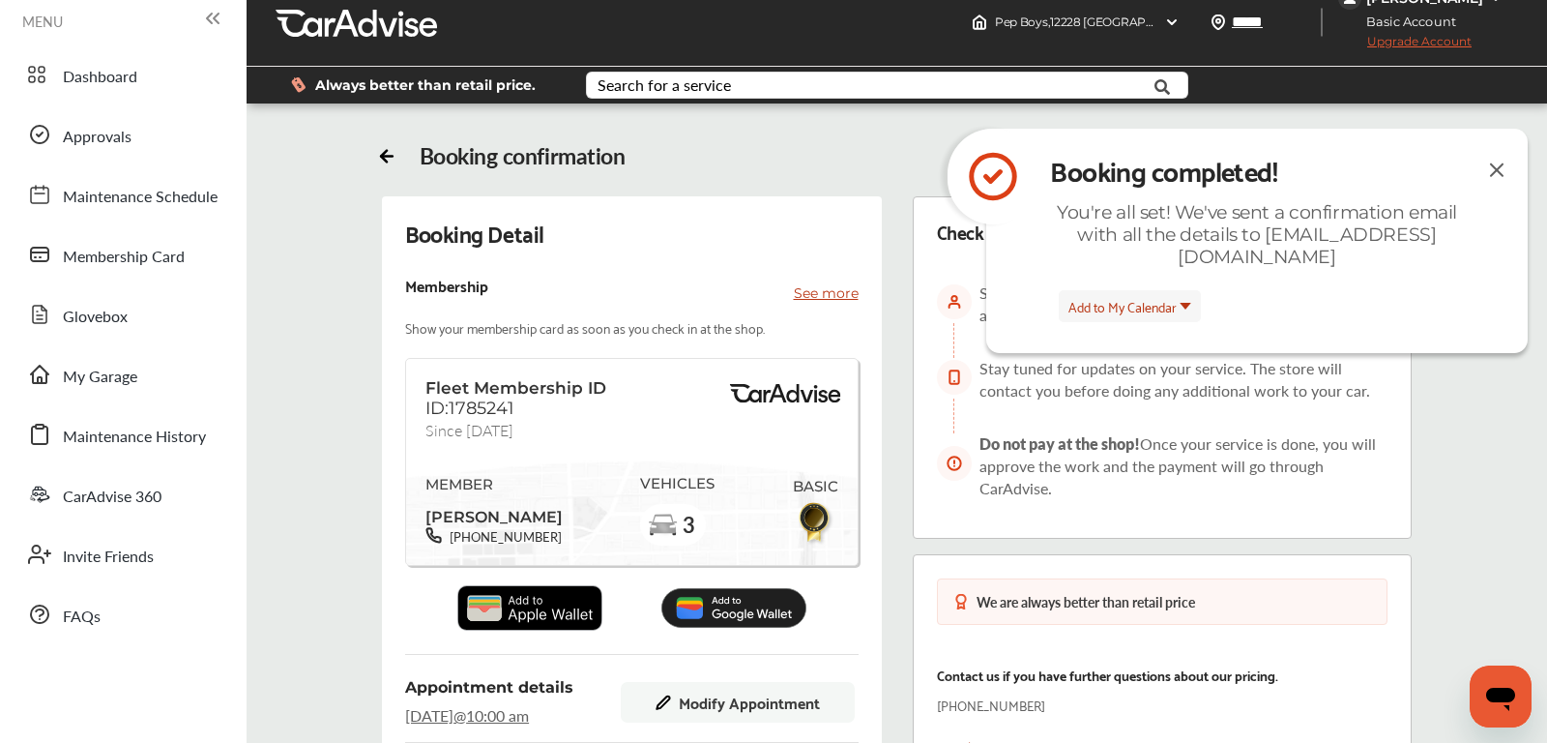
scroll to position [18, 0]
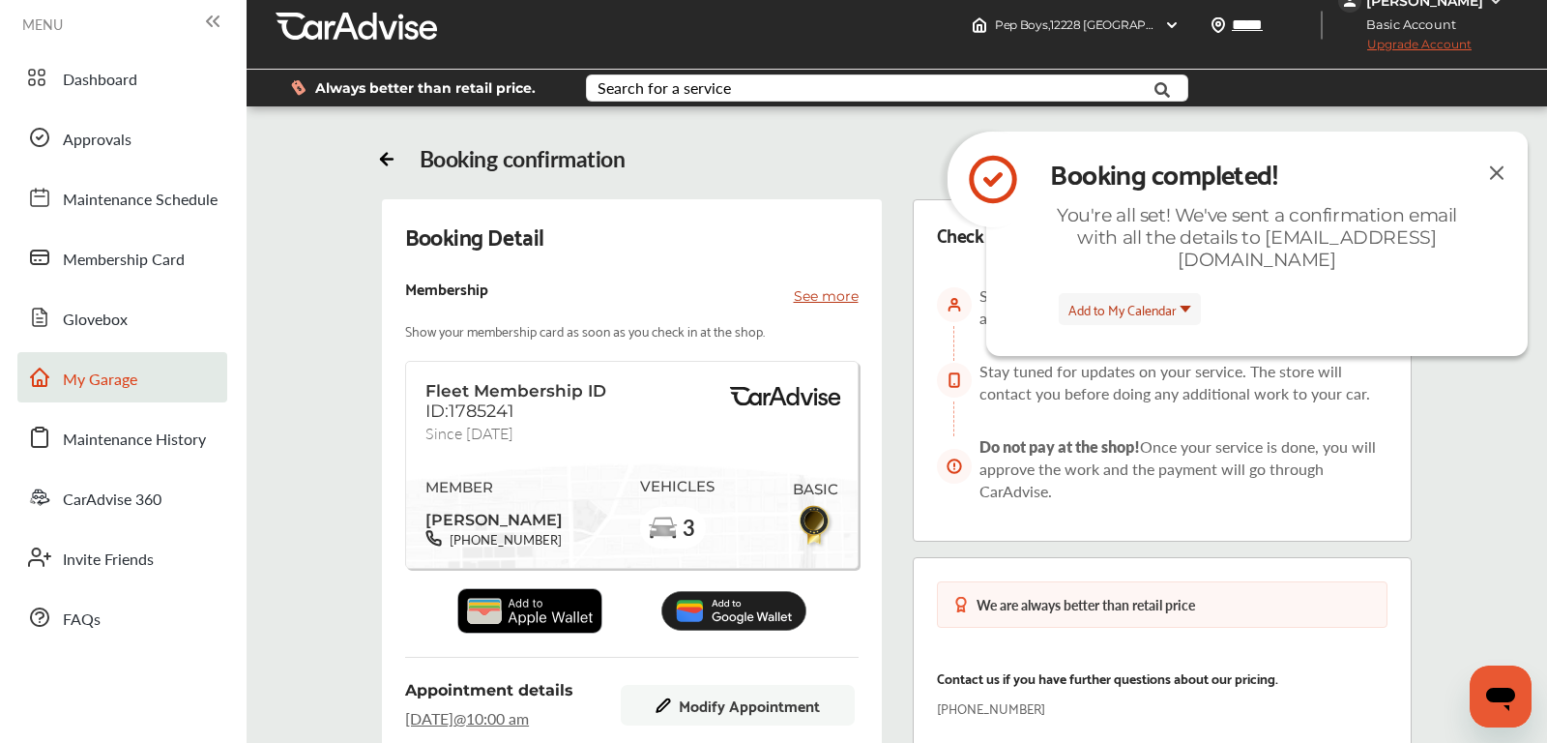
click at [90, 370] on span "My Garage" at bounding box center [100, 379] width 74 height 25
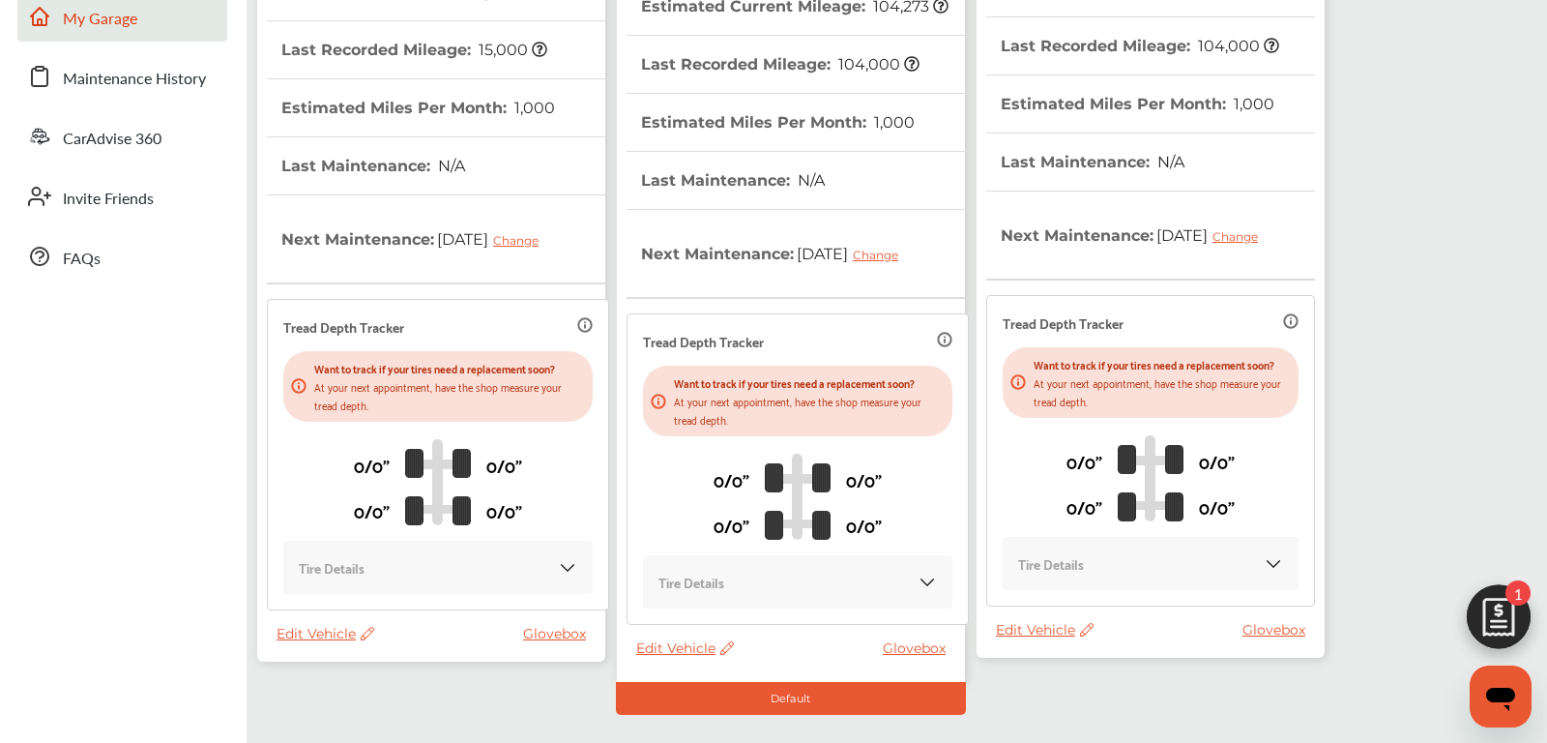
scroll to position [425, 0]
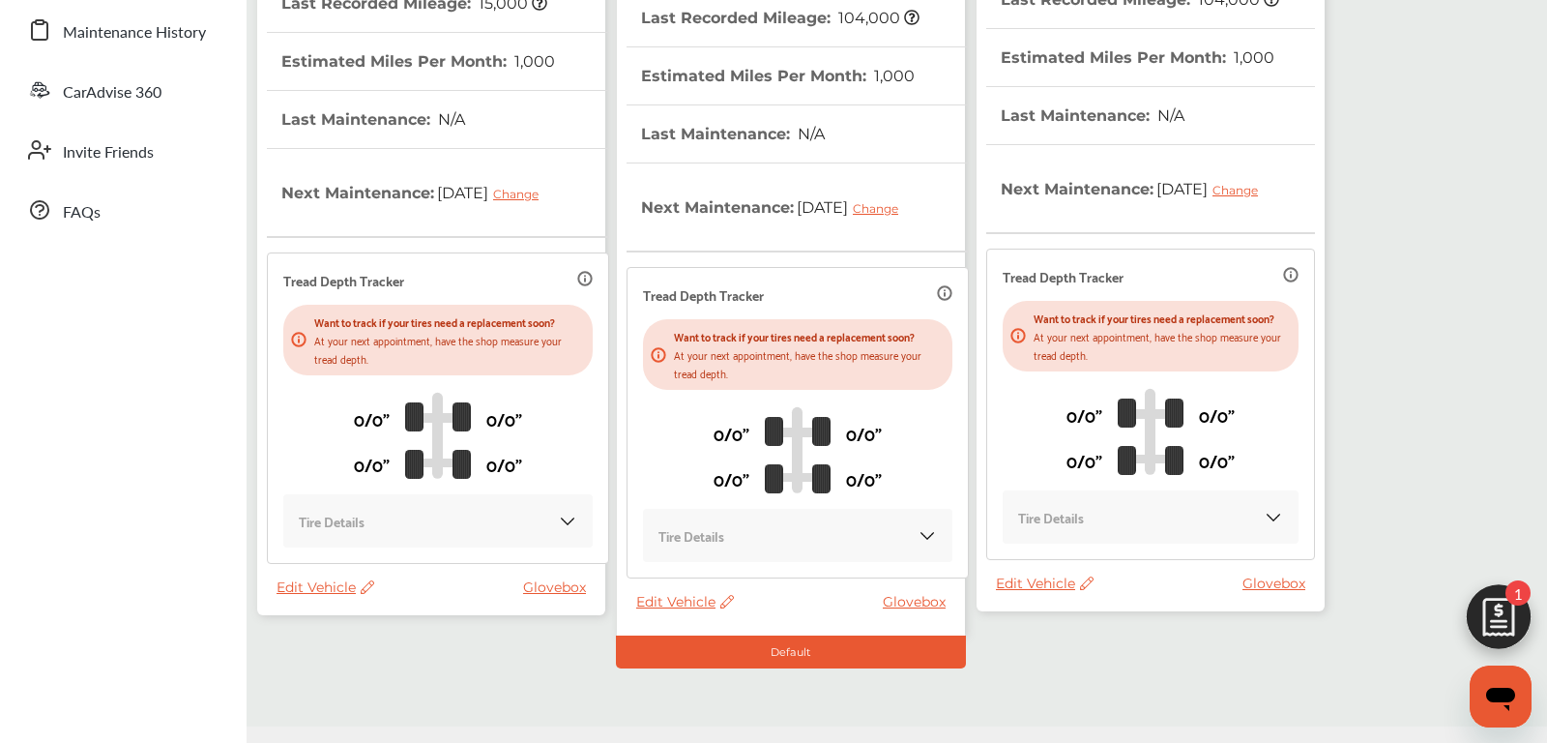
click at [316, 596] on span "Edit Vehicle" at bounding box center [326, 586] width 98 height 17
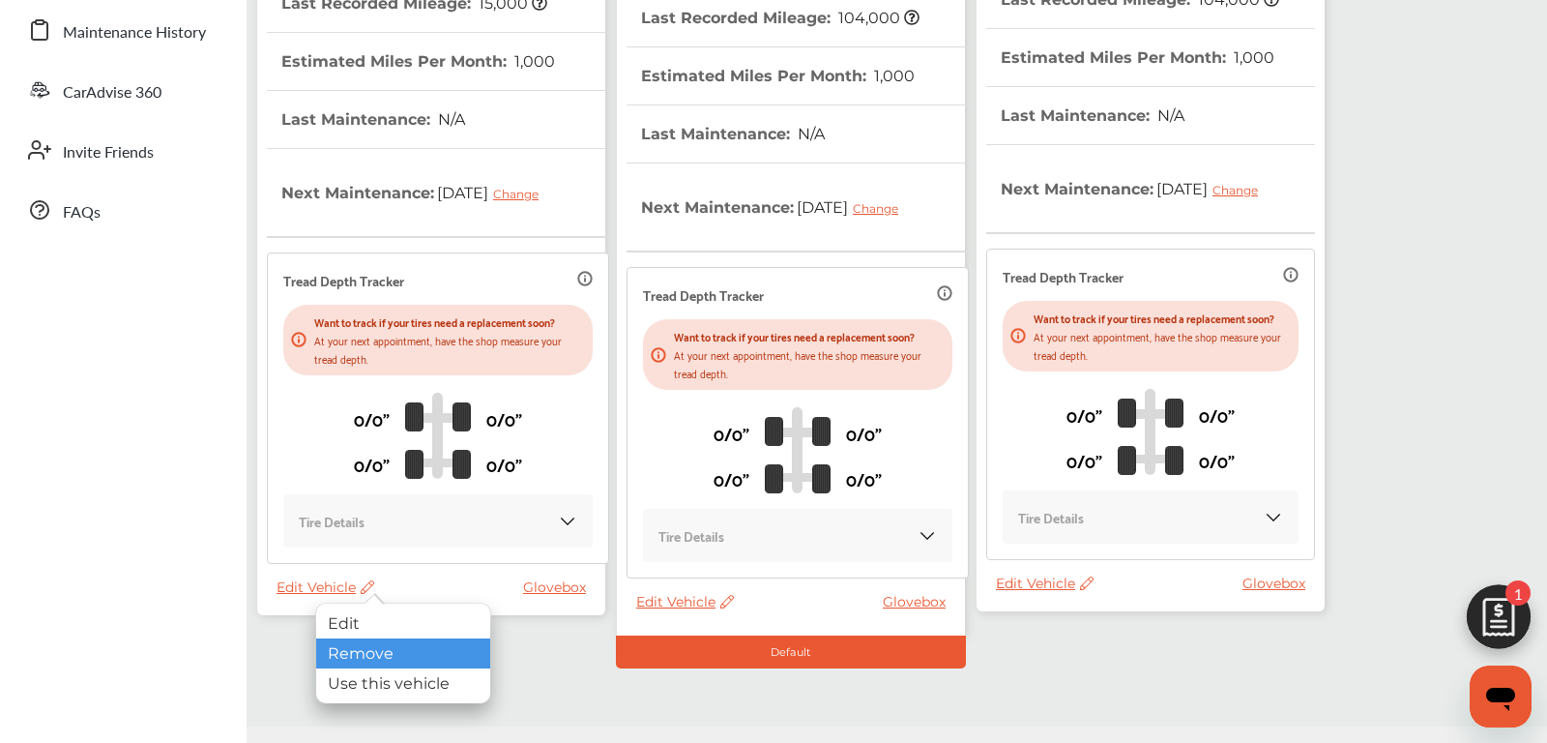
click at [342, 646] on div "Remove" at bounding box center [403, 653] width 174 height 30
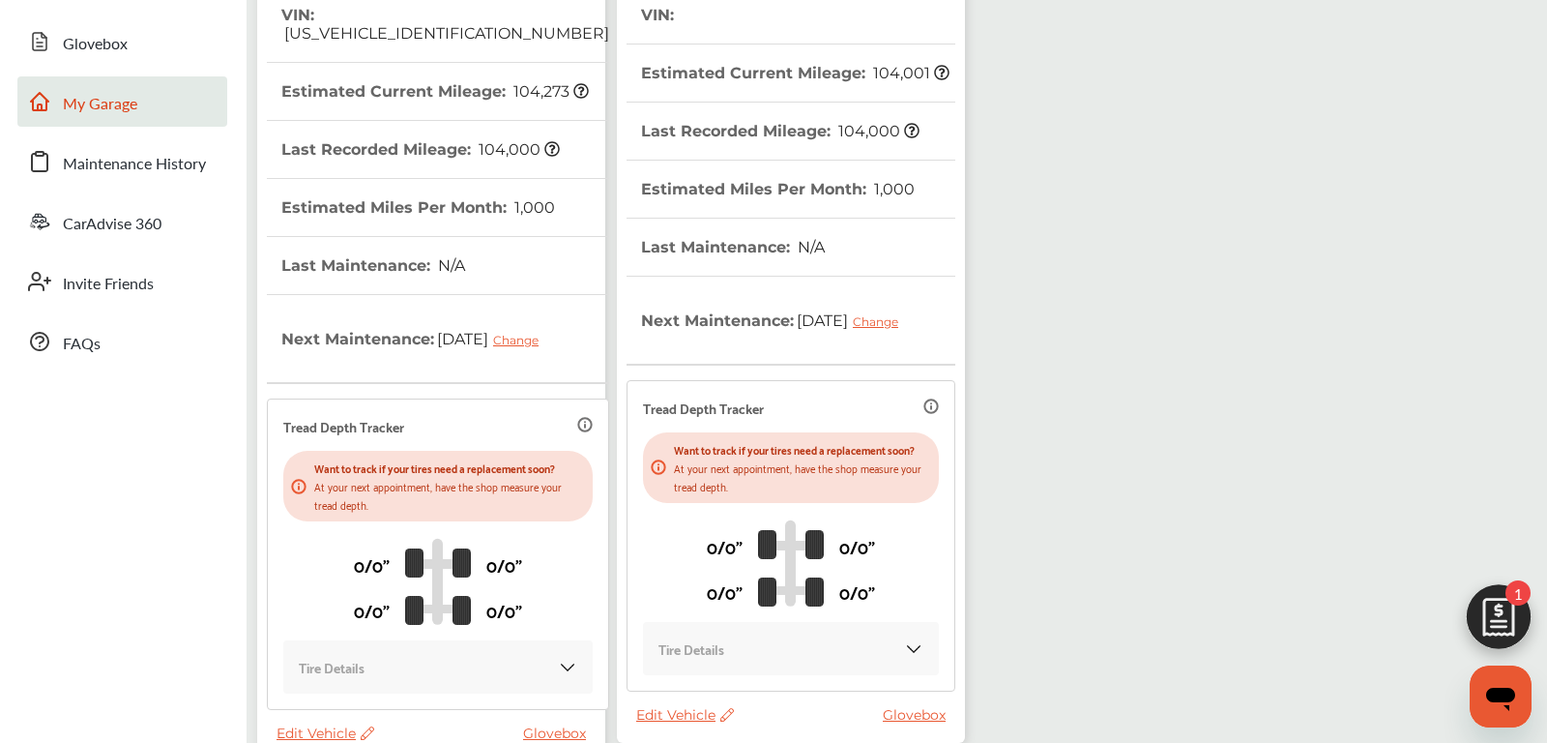
scroll to position [482, 0]
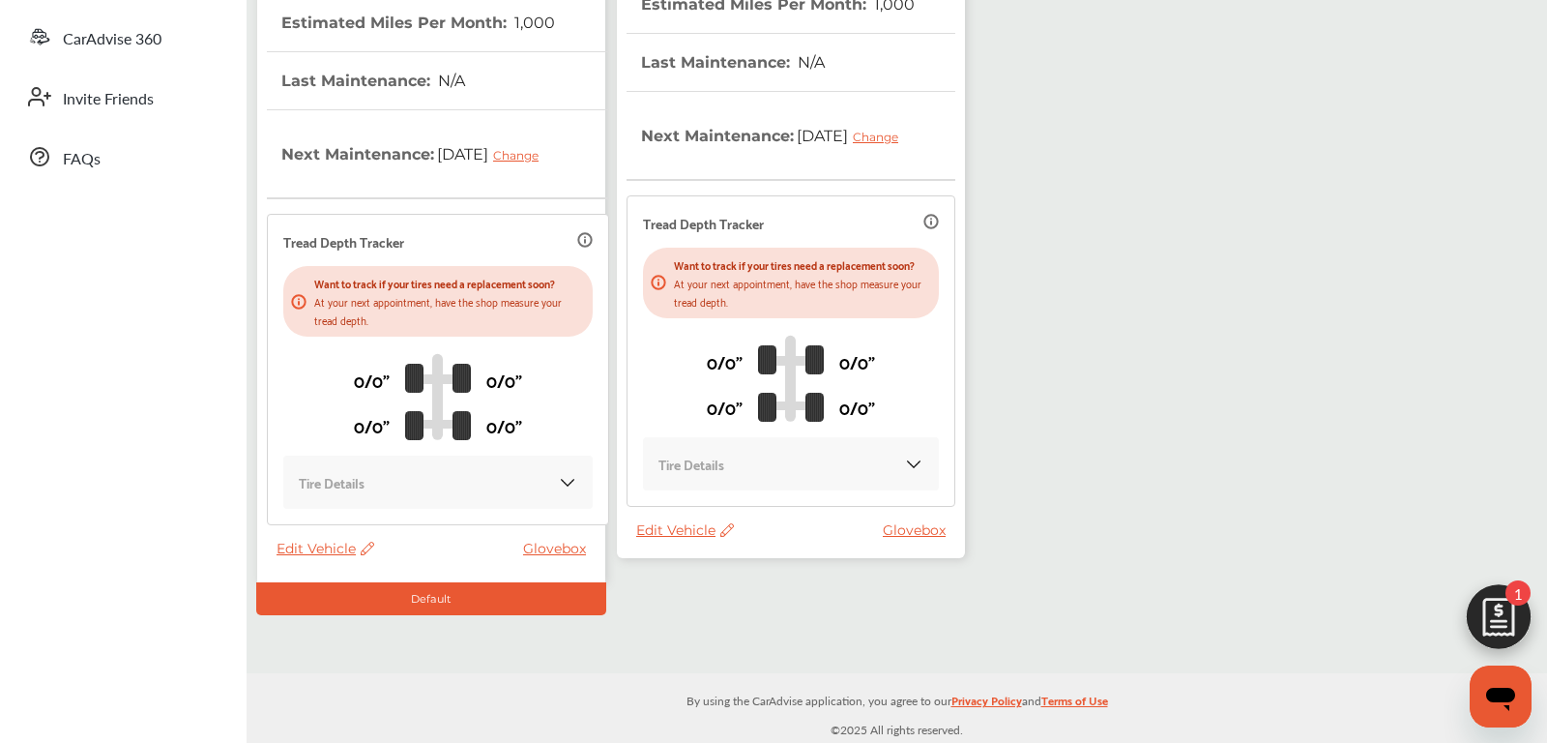
click at [690, 539] on span "Edit Vehicle" at bounding box center [685, 529] width 98 height 17
click at [689, 539] on span "Edit Vehicle" at bounding box center [685, 529] width 98 height 17
click at [654, 539] on span "Edit Vehicle" at bounding box center [685, 529] width 98 height 17
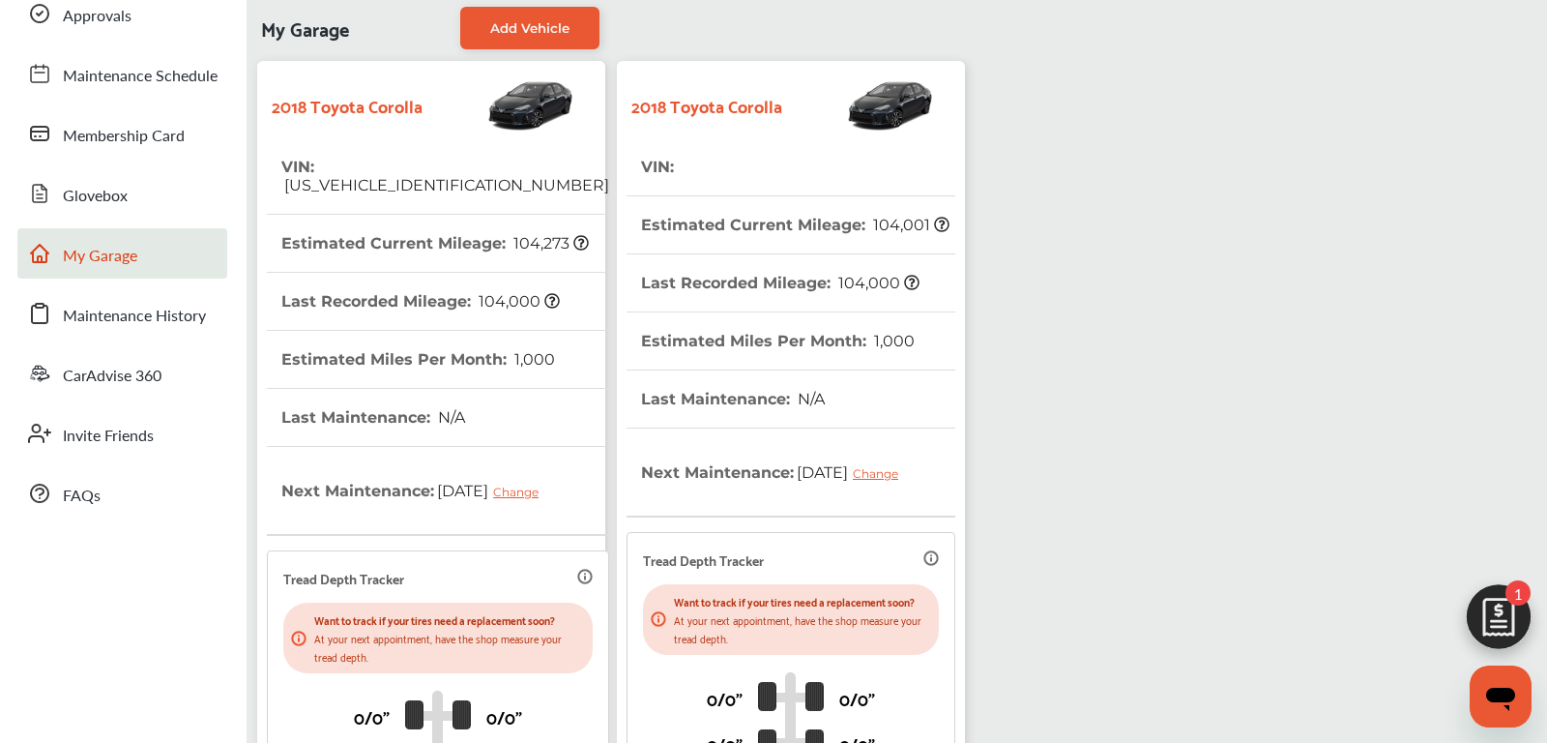
scroll to position [0, 0]
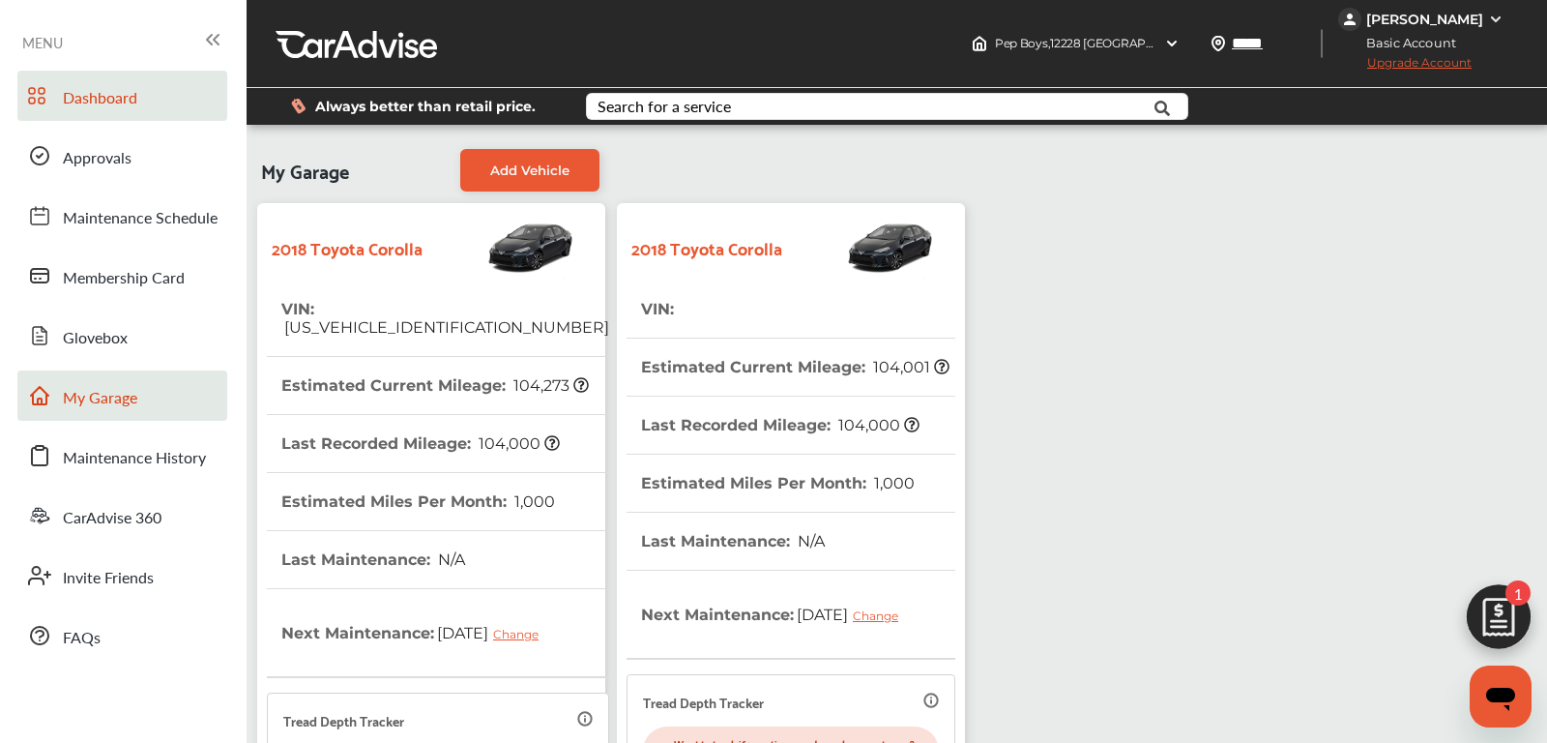
click at [88, 110] on span "Dashboard" at bounding box center [100, 98] width 74 height 25
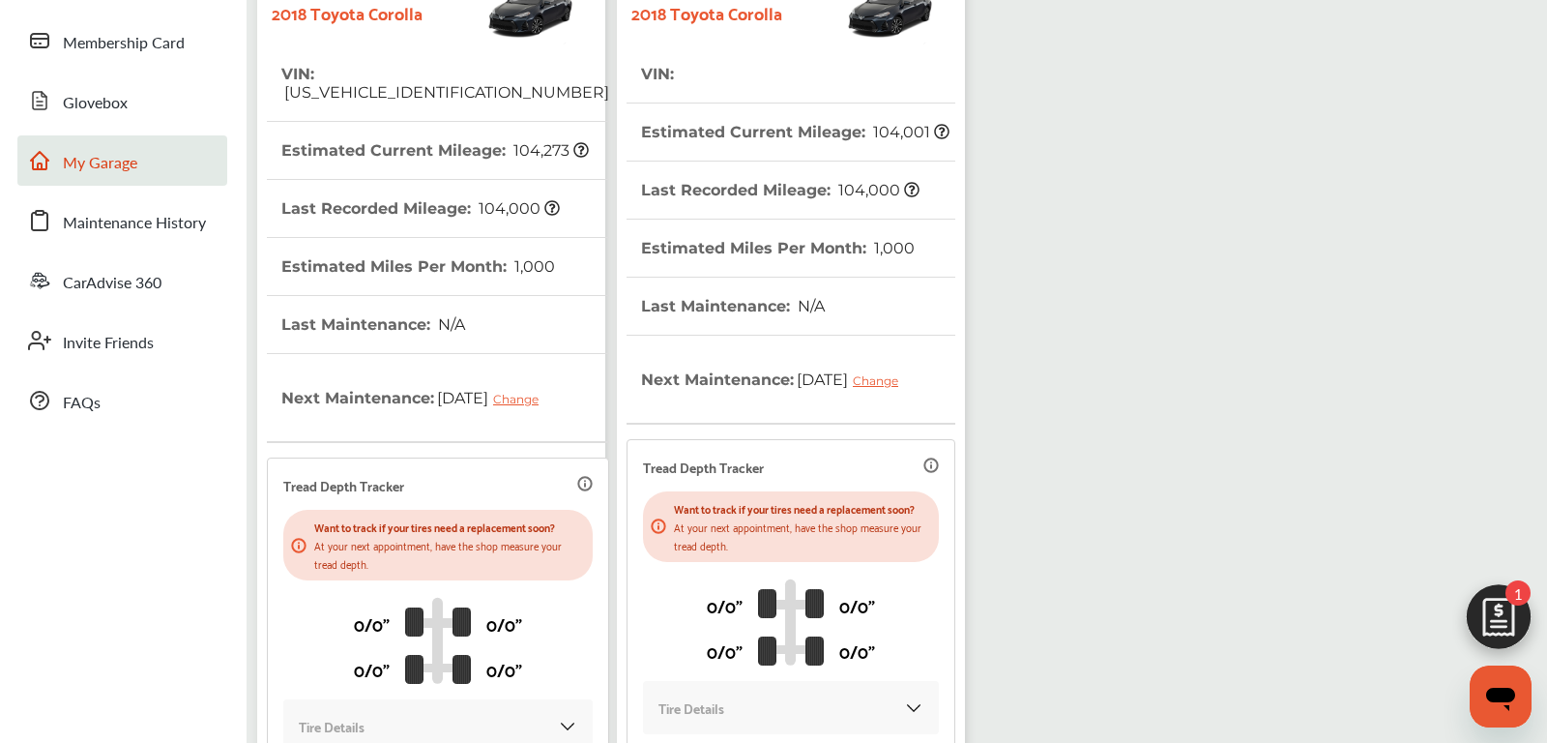
scroll to position [482, 0]
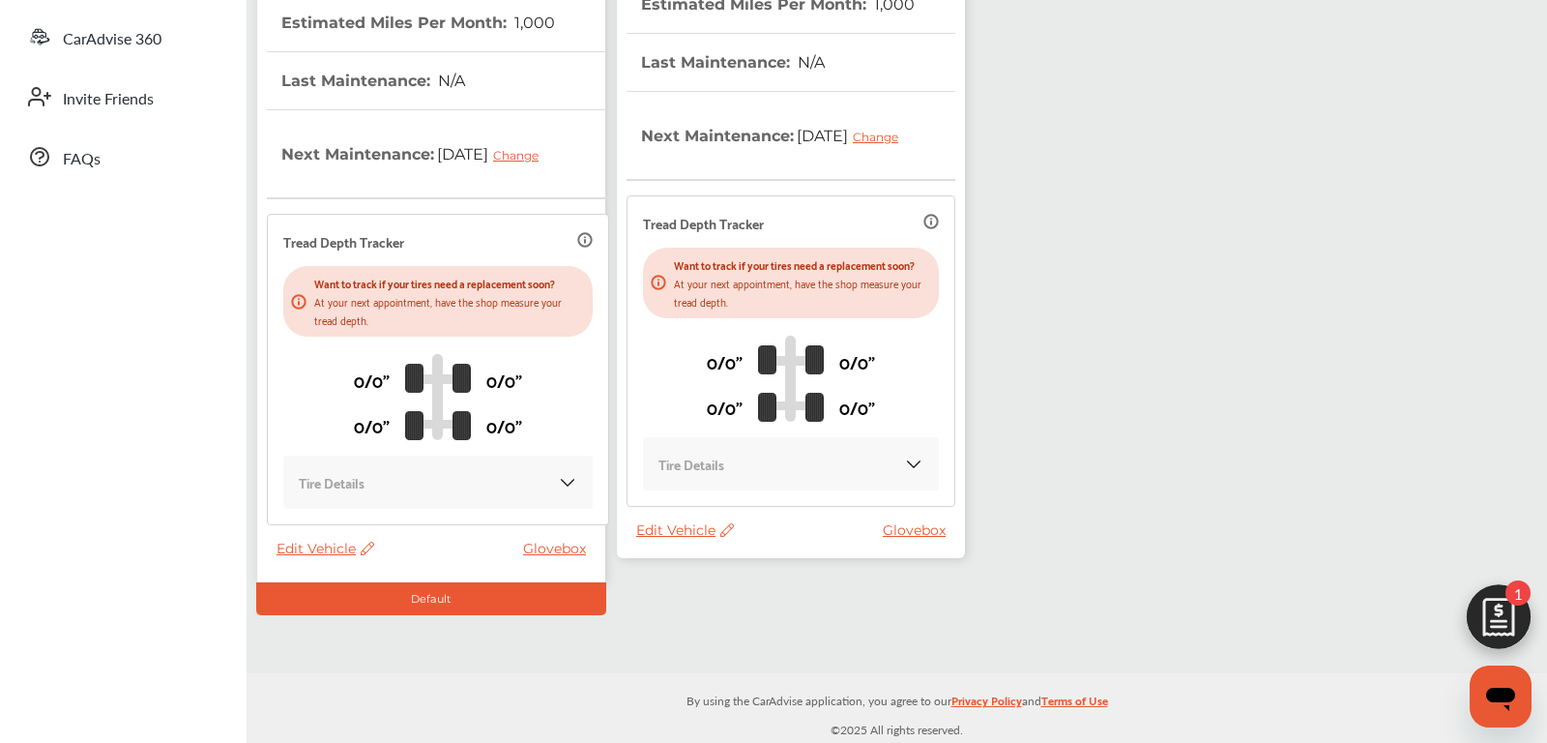
click at [669, 539] on span "Edit Vehicle" at bounding box center [685, 529] width 98 height 17
click at [671, 539] on span "Edit Vehicle" at bounding box center [685, 529] width 98 height 17
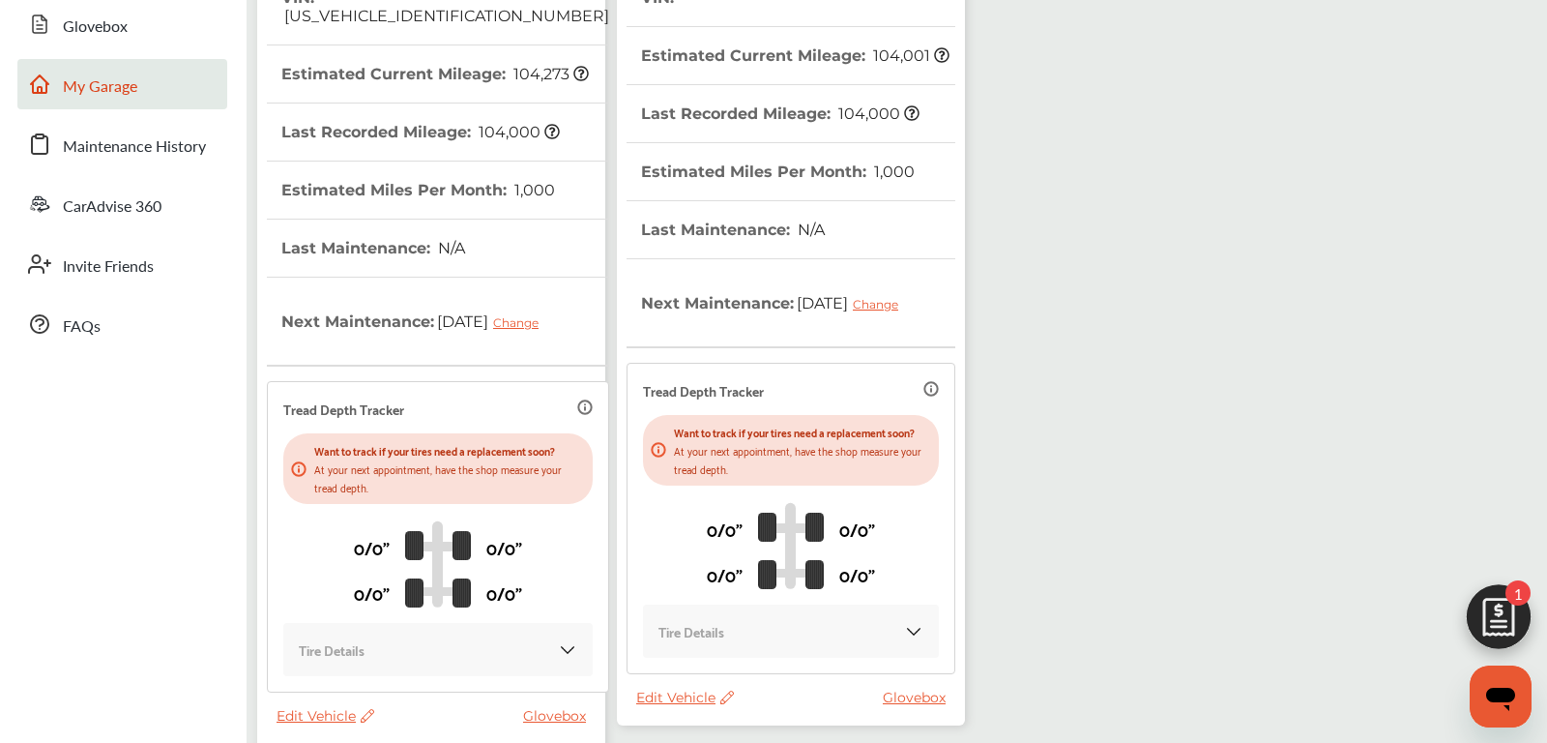
scroll to position [0, 0]
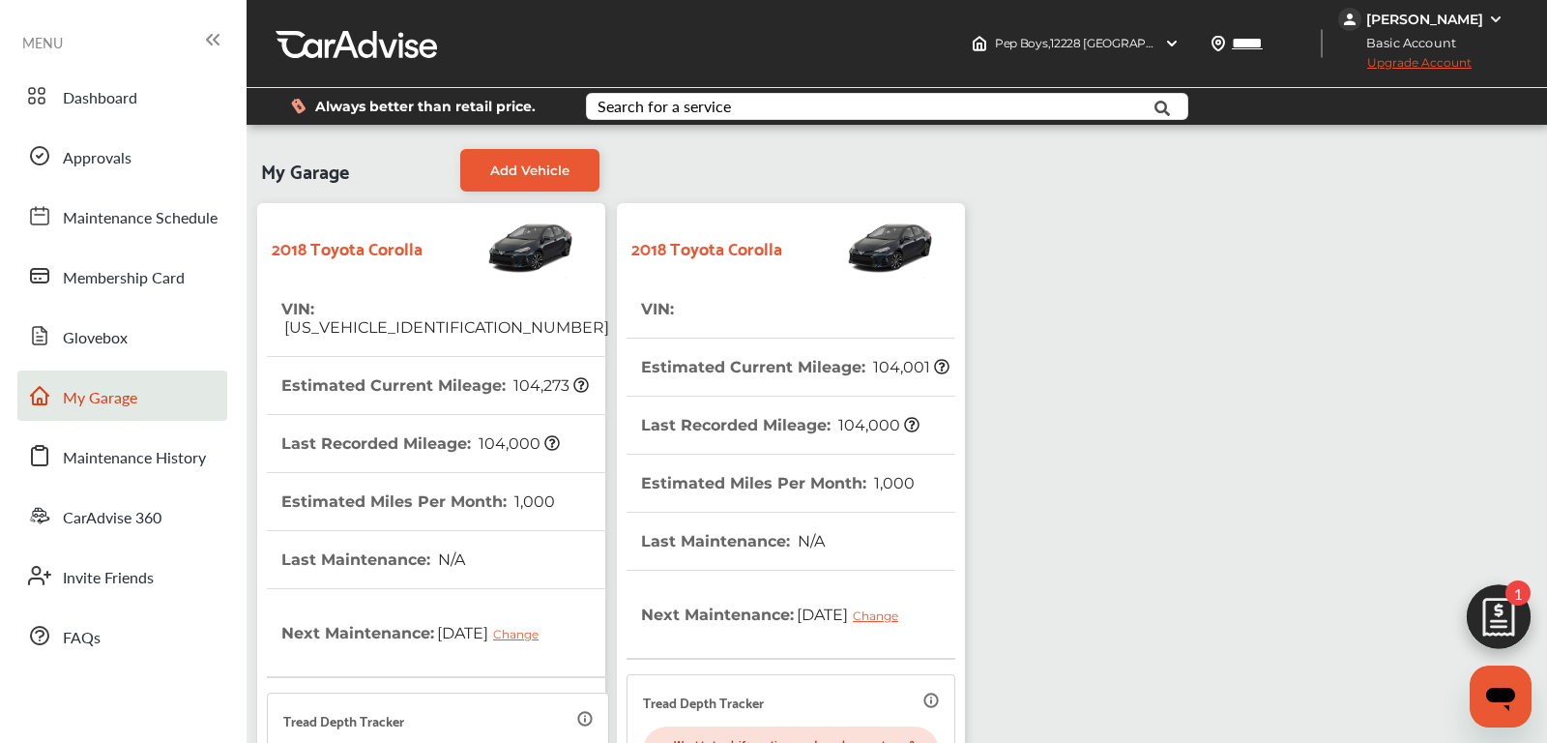
click at [378, 242] on strong "2018 Toyota Corolla" at bounding box center [347, 247] width 151 height 30
